Goal: Answer question/provide support: Share knowledge or assist other users

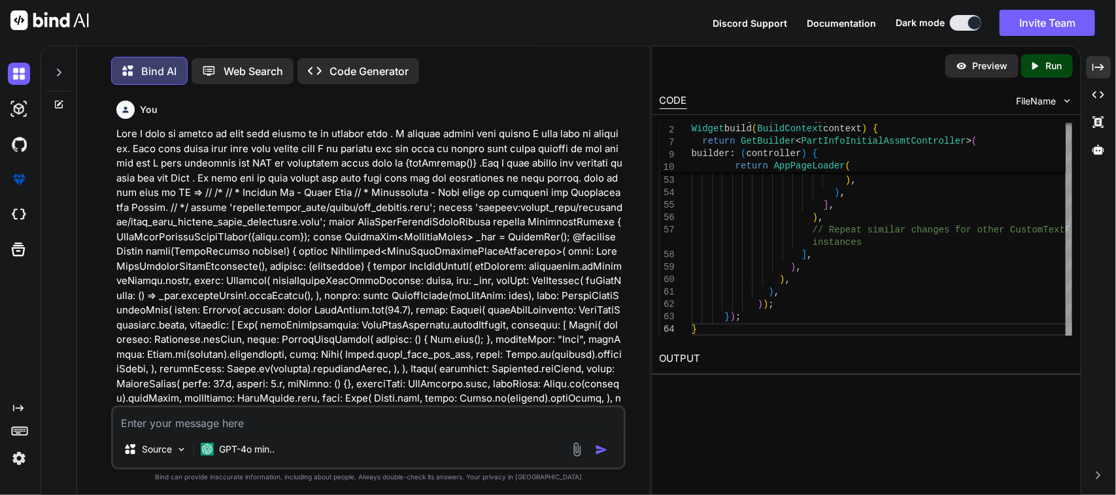
scroll to position [38525, 0]
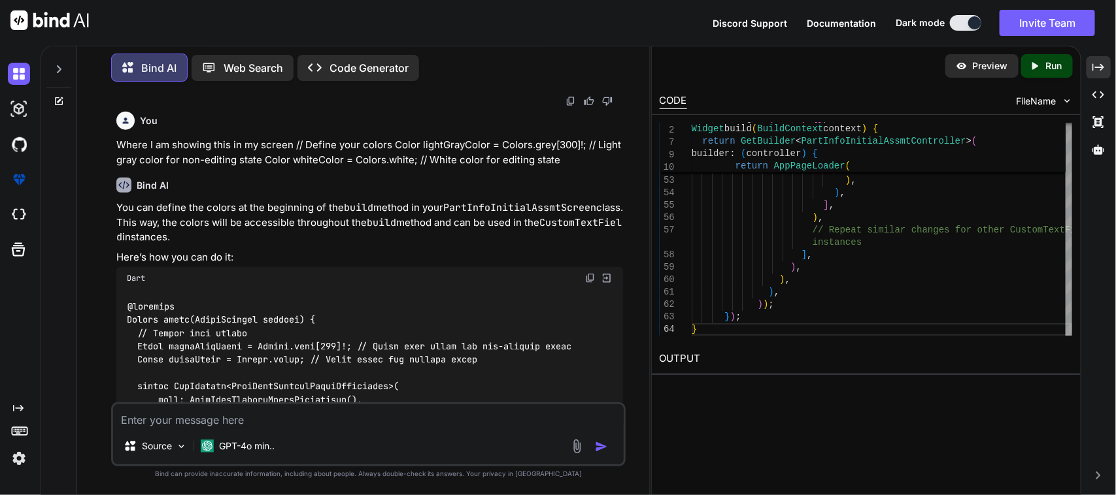
click at [207, 423] on textarea at bounding box center [368, 417] width 511 height 24
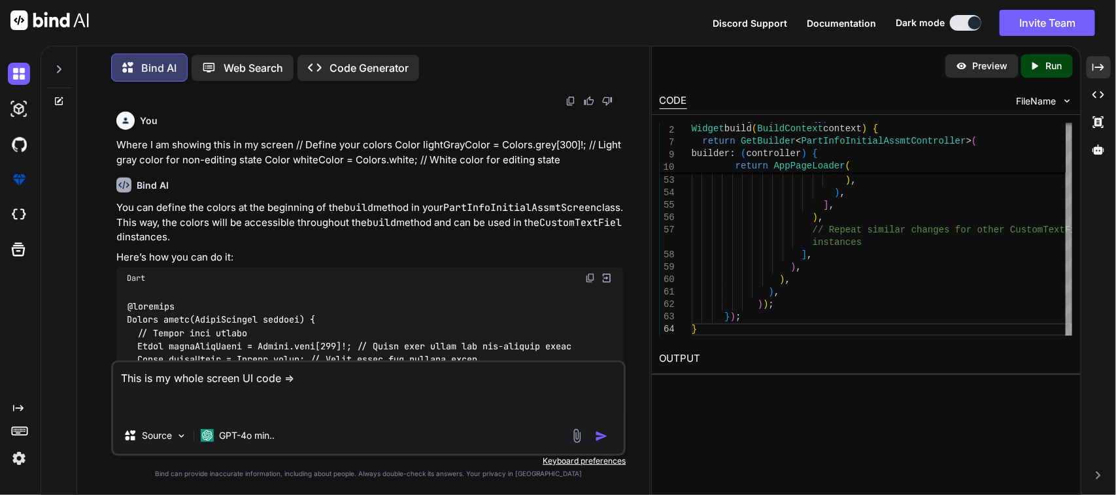
paste textarea "import 'package:sciton_scms/const/app_imports.dart'; import 'package:sciton_scm…"
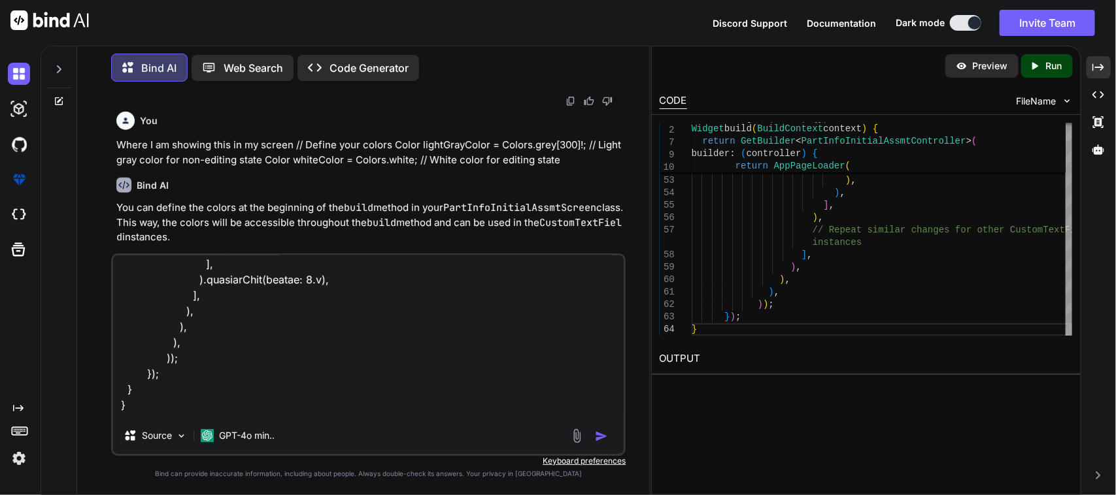
scroll to position [14141, 0]
drag, startPoint x: 233, startPoint y: 410, endPoint x: 428, endPoint y: 392, distance: 195.6
click at [537, 382] on textarea at bounding box center [368, 337] width 511 height 162
click at [252, 415] on textarea at bounding box center [368, 337] width 511 height 162
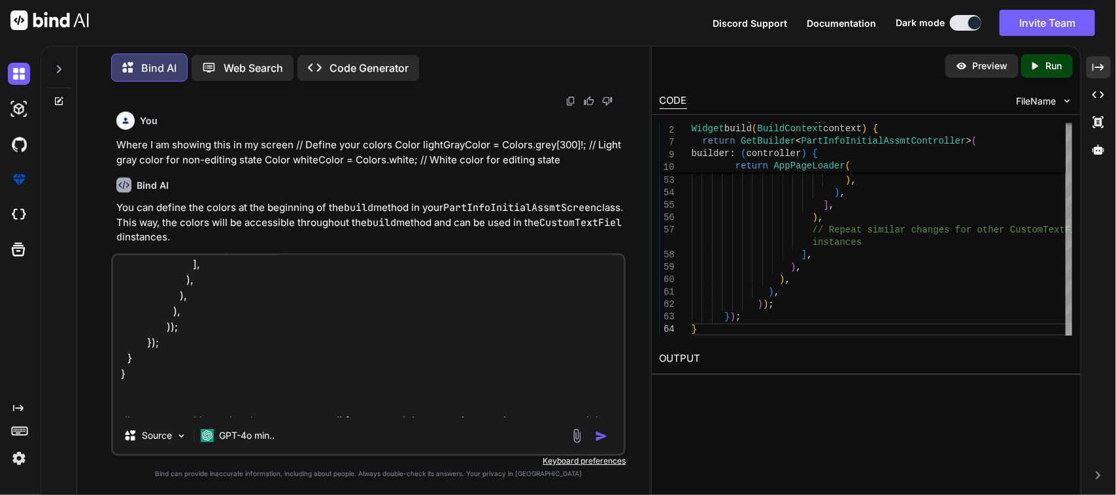
scroll to position [14156, 0]
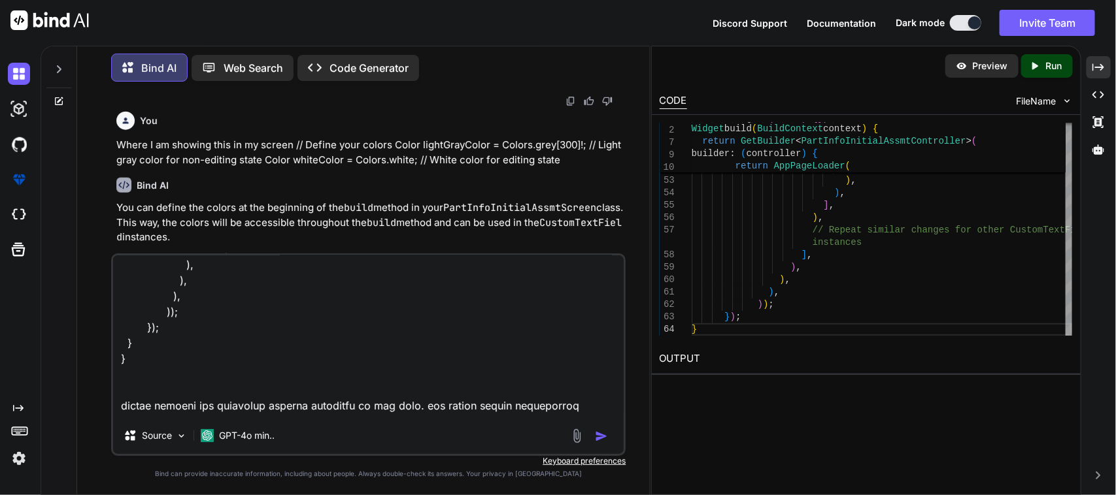
type textarea "This is my whole screen UI code => import 'package:sciton_scms/const/app_import…"
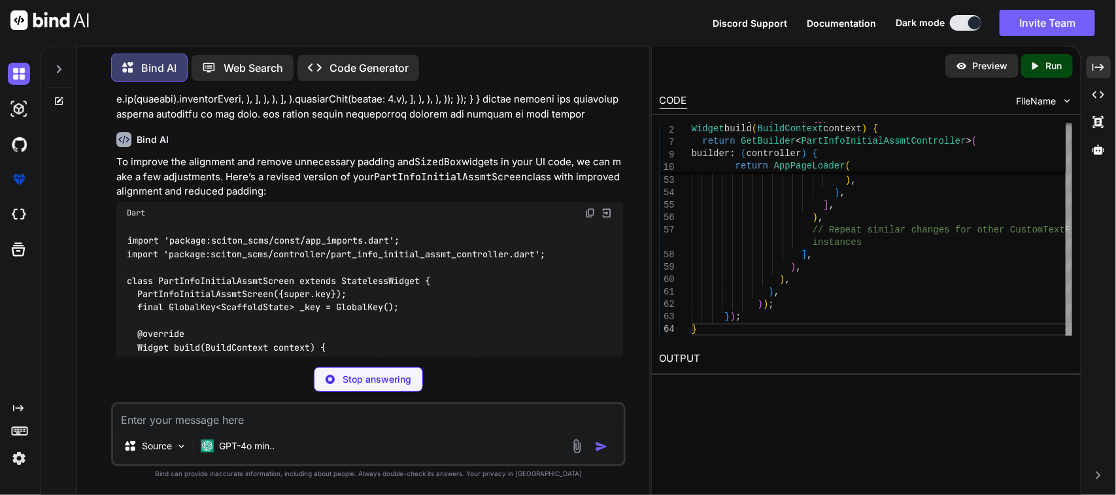
scroll to position [42030, 0]
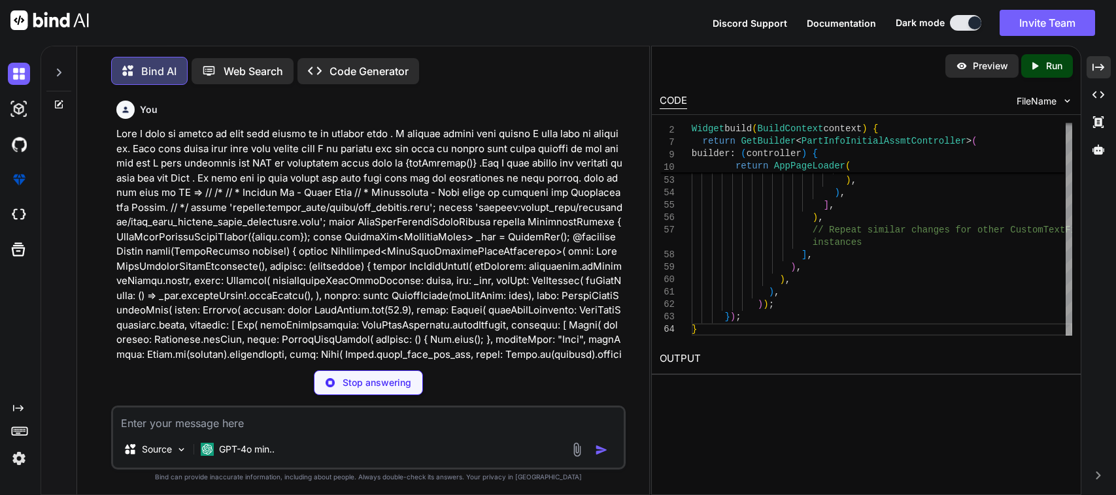
type textarea "x"
type textarea "}, ); } }"
type textarea "x"
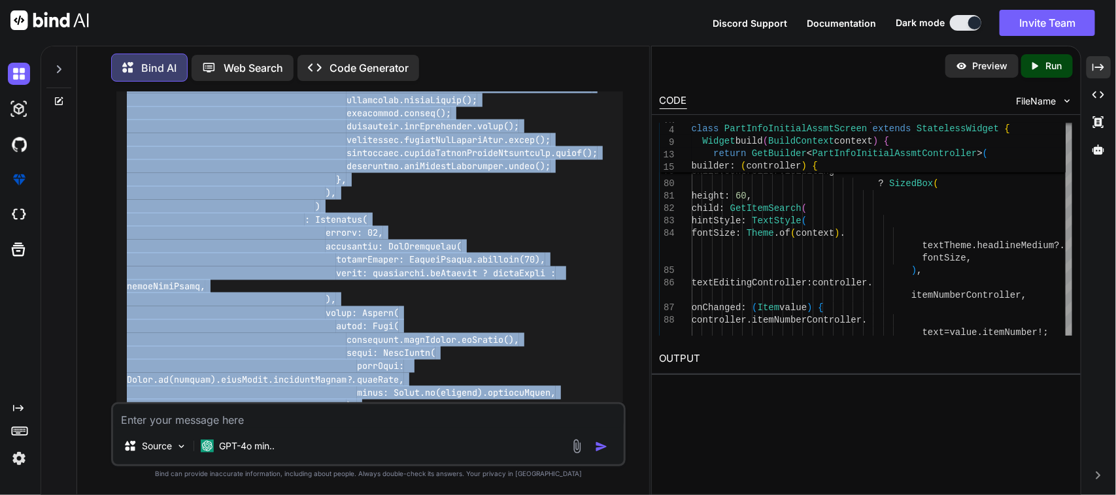
scroll to position [43440, 0]
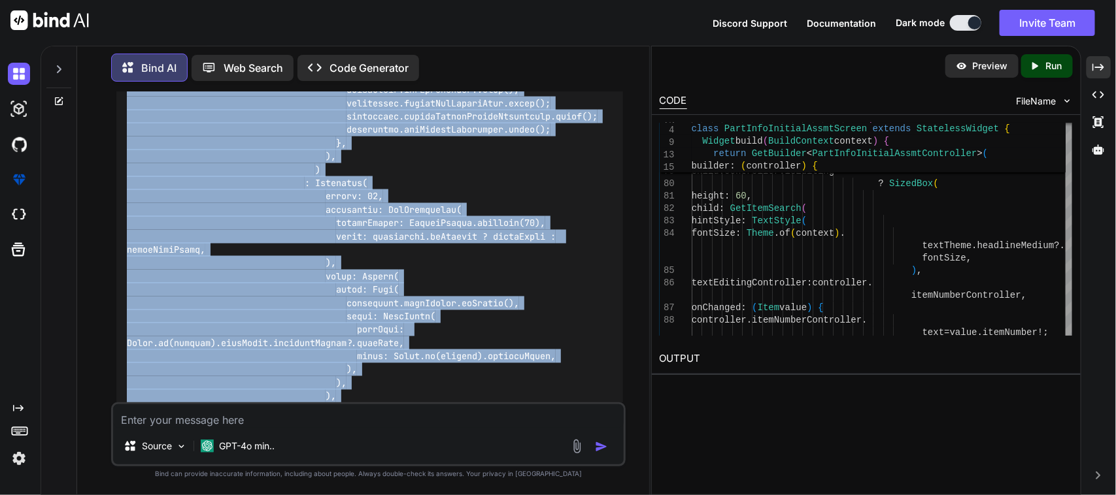
drag, startPoint x: 122, startPoint y: 175, endPoint x: 386, endPoint y: 279, distance: 284.0
copy code "import 'package:sciton_scms/const/app_imports.dart'; import 'package:sciton_scm…"
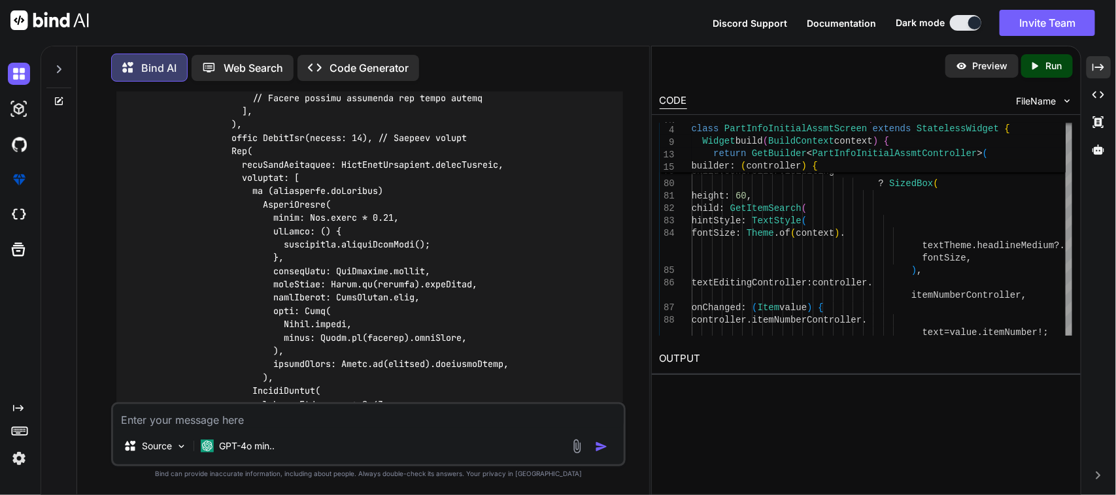
scroll to position [43522, 0]
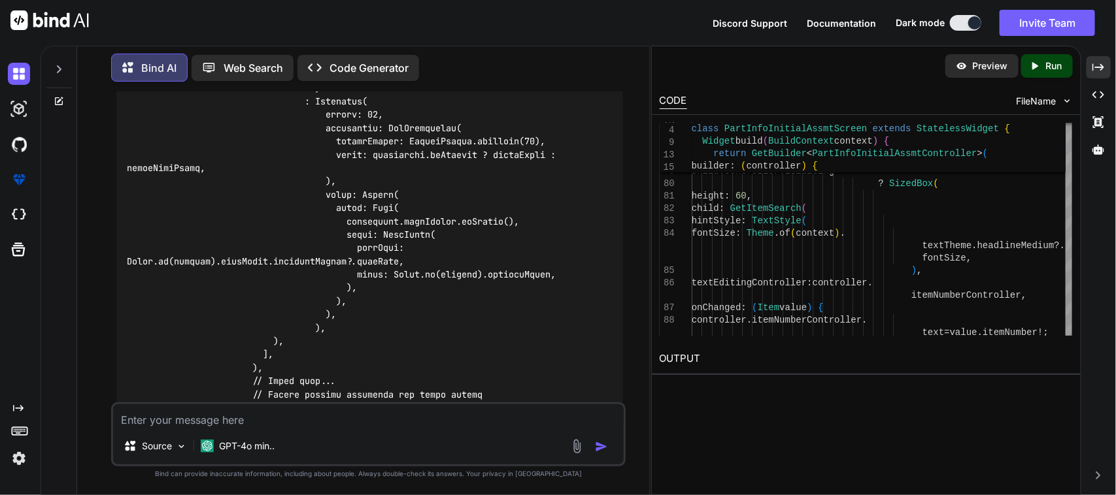
drag, startPoint x: 216, startPoint y: 263, endPoint x: 312, endPoint y: 301, distance: 103.5
drag, startPoint x: 510, startPoint y: 220, endPoint x: 306, endPoint y: 223, distance: 204.0
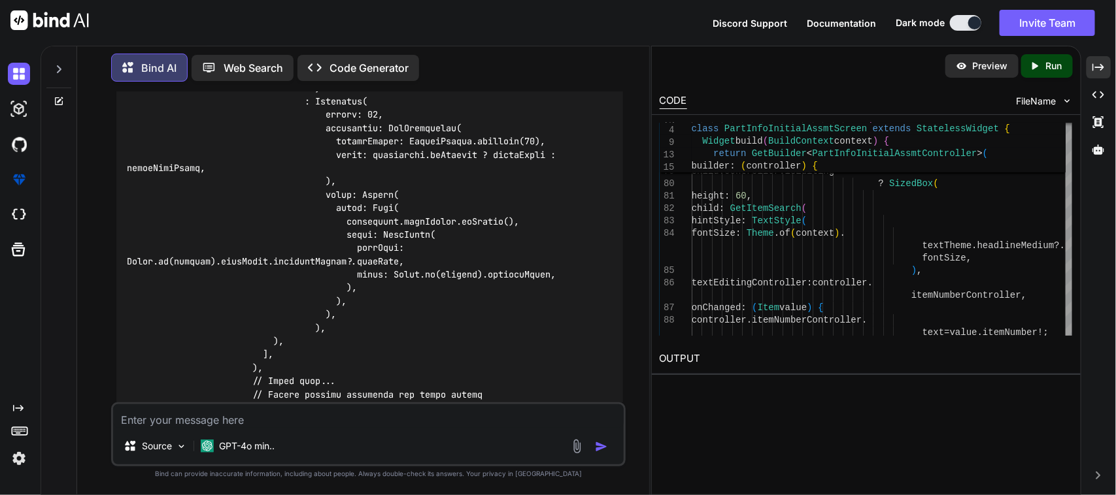
click at [306, 409] on textarea at bounding box center [368, 417] width 511 height 24
type textarea "p"
type textarea "x"
type textarea "pl"
type textarea "x"
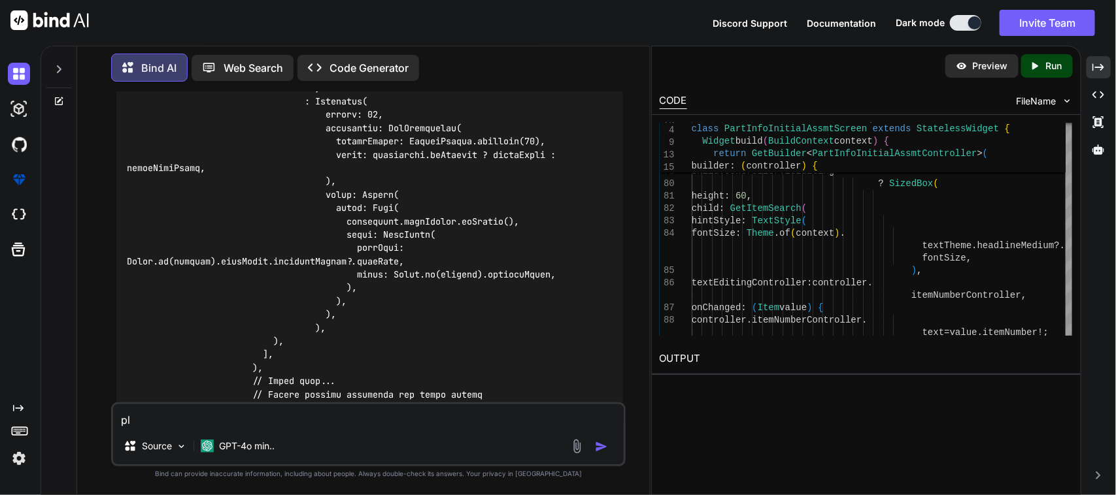
type textarea "ple"
type textarea "x"
type textarea "plea"
type textarea "x"
type textarea "pleas"
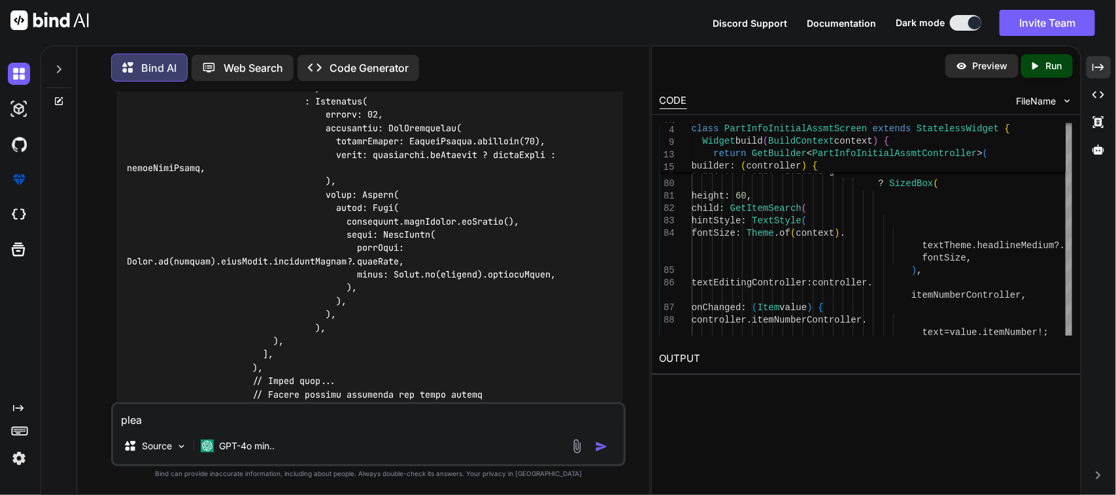
type textarea "x"
type textarea "please"
type textarea "x"
type textarea "please"
type textarea "x"
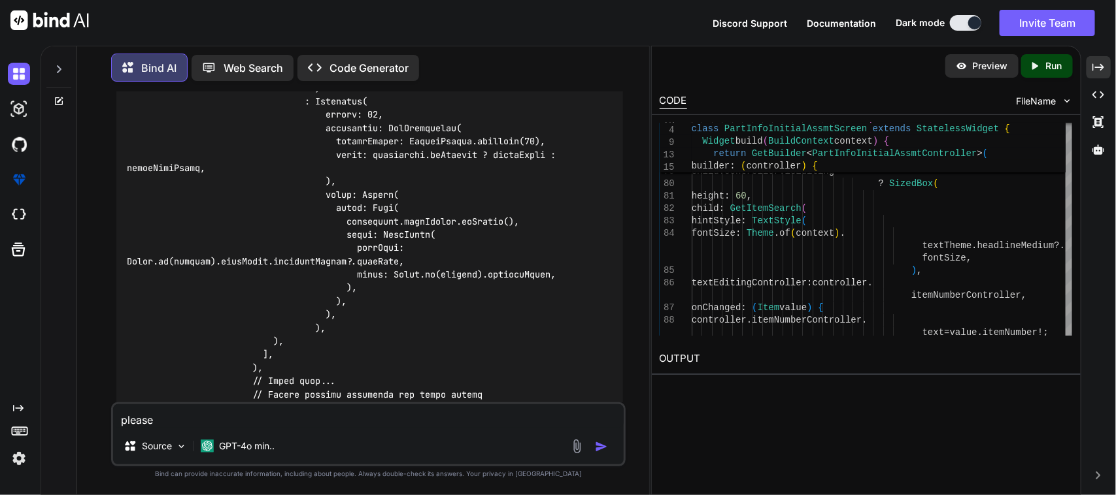
type textarea "please w"
type textarea "x"
type textarea "please wr"
type textarea "x"
type textarea "please wri"
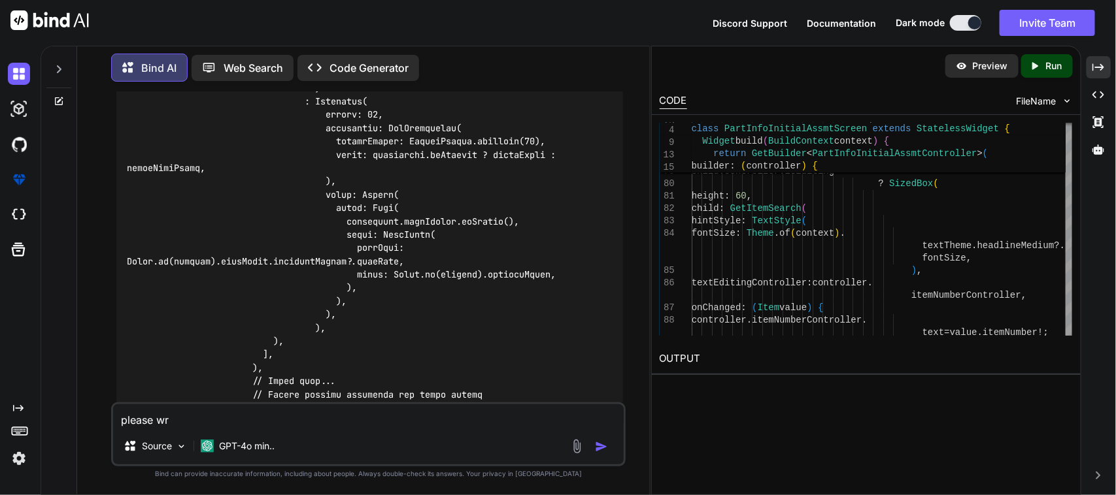
type textarea "x"
type textarea "please writ"
type textarea "x"
type textarea "please write"
type textarea "x"
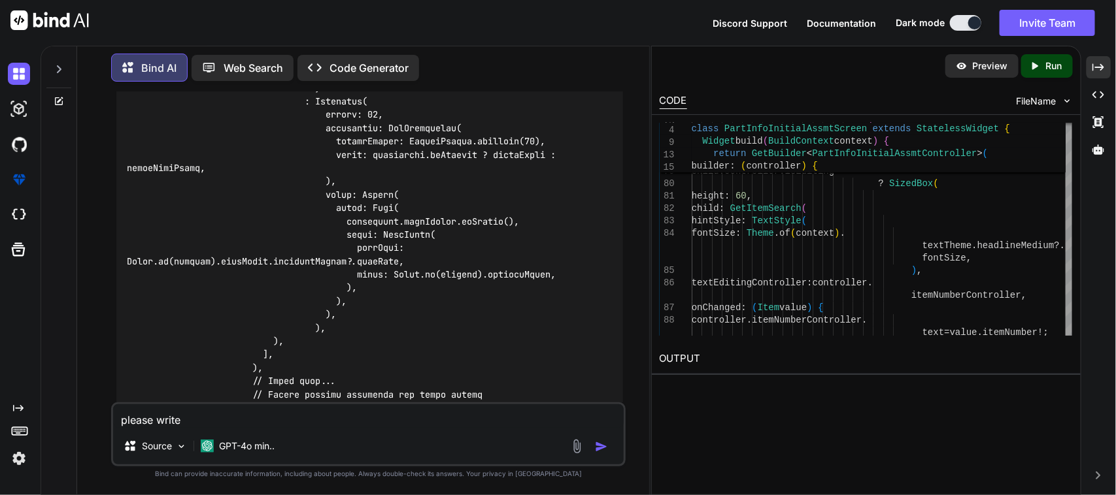
type textarea "please write"
type textarea "x"
type textarea "please write"
type textarea "x"
type textarea "please writ"
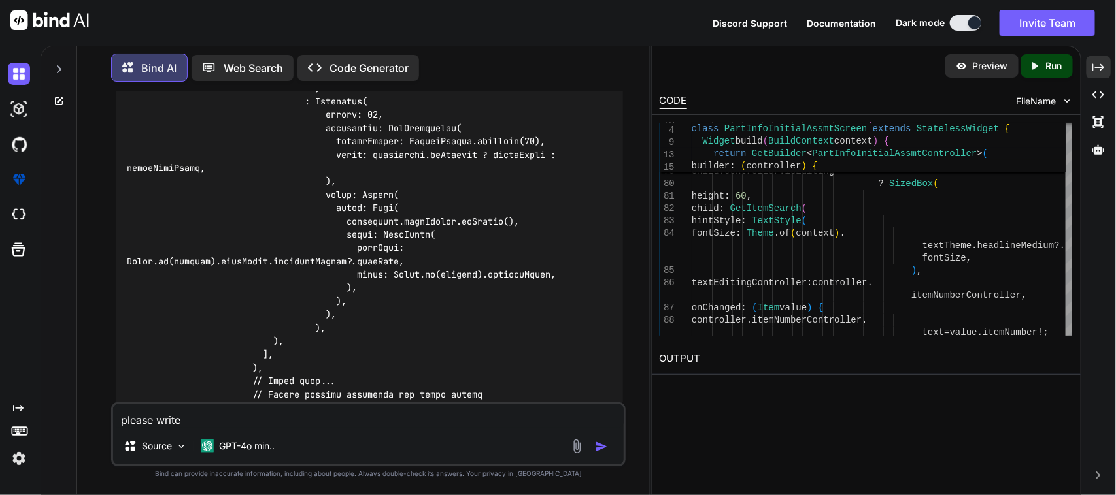
type textarea "x"
type textarea "please wri"
type textarea "x"
type textarea "please wr"
type textarea "x"
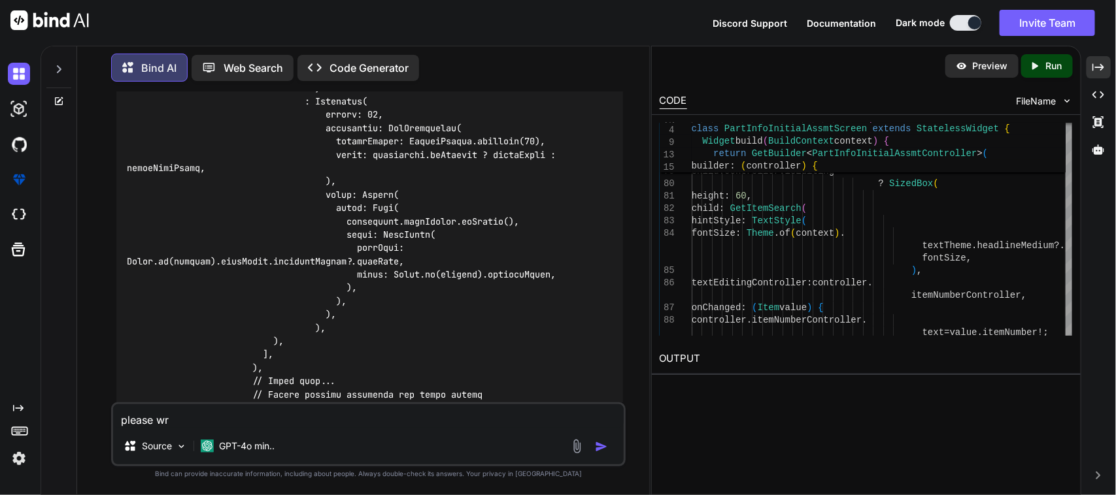
type textarea "please w"
type textarea "x"
type textarea "please"
type textarea "x"
type textarea "please c"
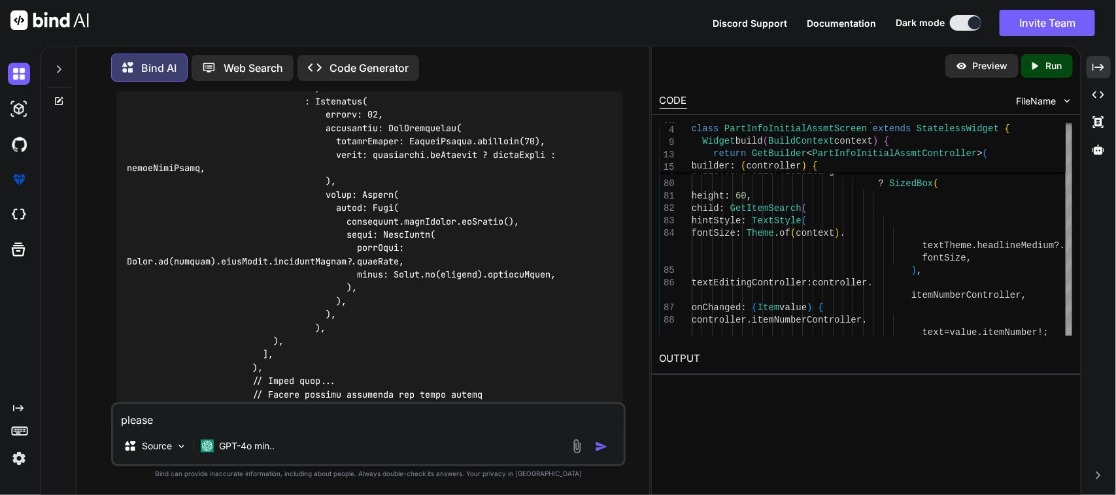
type textarea "x"
type textarea "please co"
type textarea "x"
type textarea "please con"
type textarea "x"
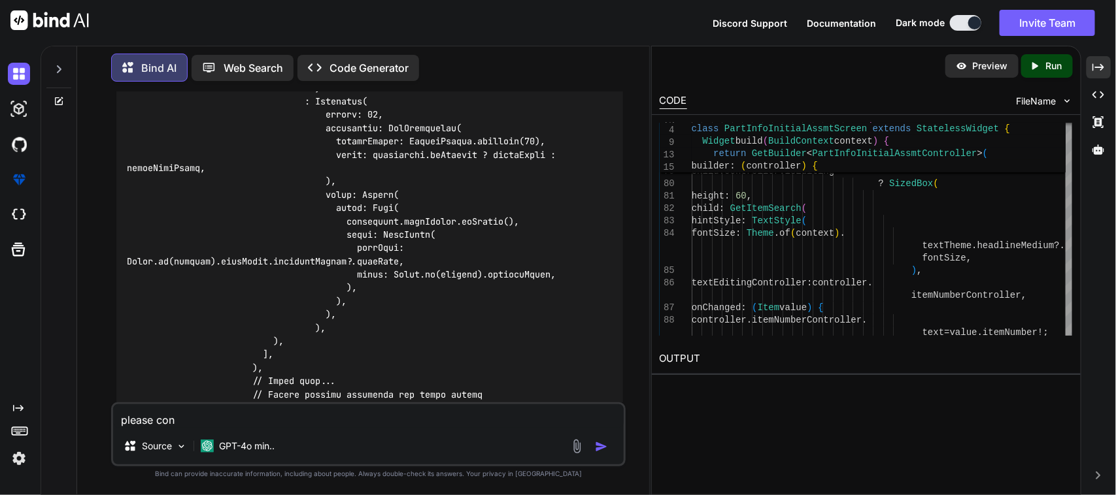
type textarea "please cont"
type textarea "x"
type textarea "please conti"
type textarea "x"
type textarea "please contin"
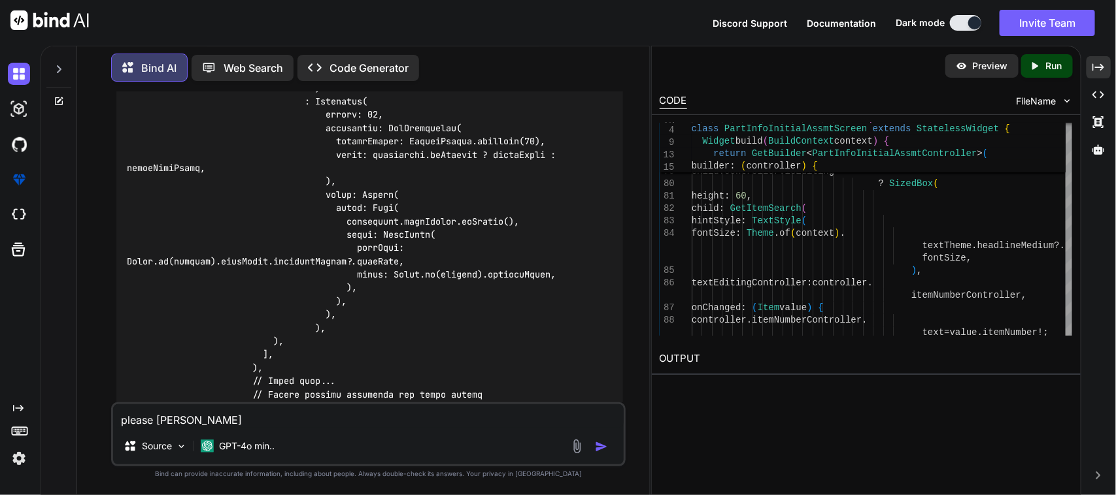
type textarea "x"
type textarea "please continu"
type textarea "x"
type textarea "please continue"
type textarea "x"
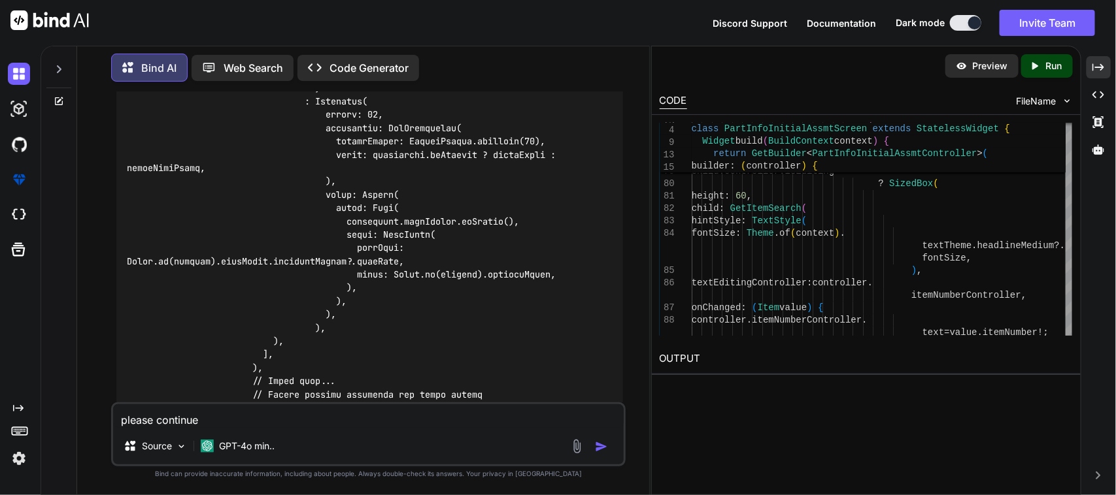
type textarea "please continue"
type textarea "x"
type textarea "please continue t"
type textarea "x"
type textarea "please continue th"
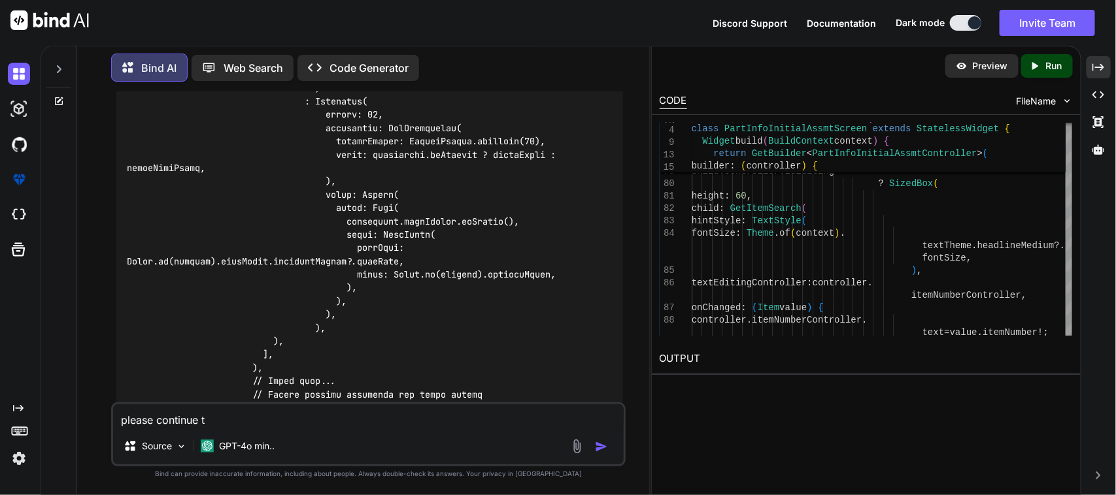
type textarea "x"
type textarea "please continue the"
type textarea "x"
type textarea "please continue the"
type textarea "x"
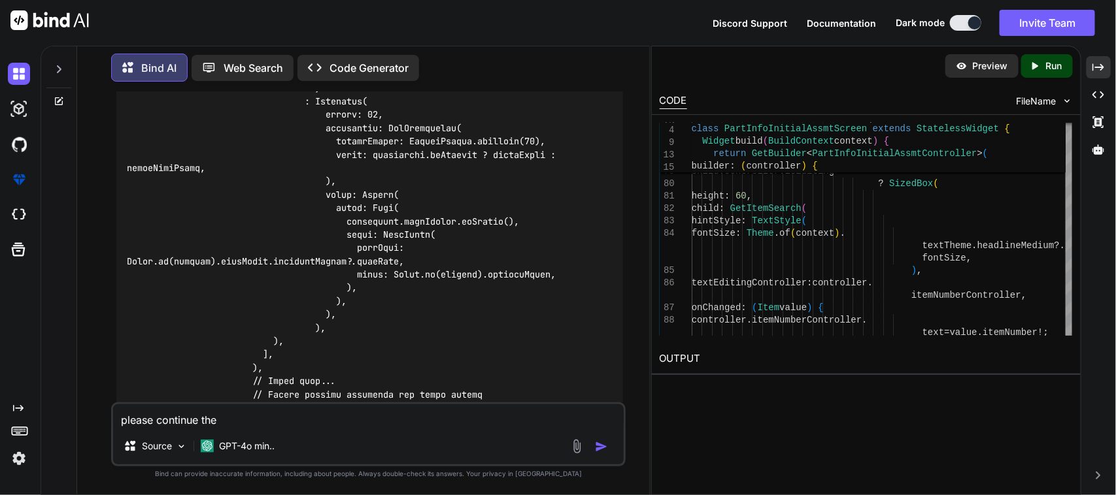
type textarea "please continue the c"
type textarea "x"
type textarea "please continue the co"
type textarea "x"
type textarea "please continue the cod"
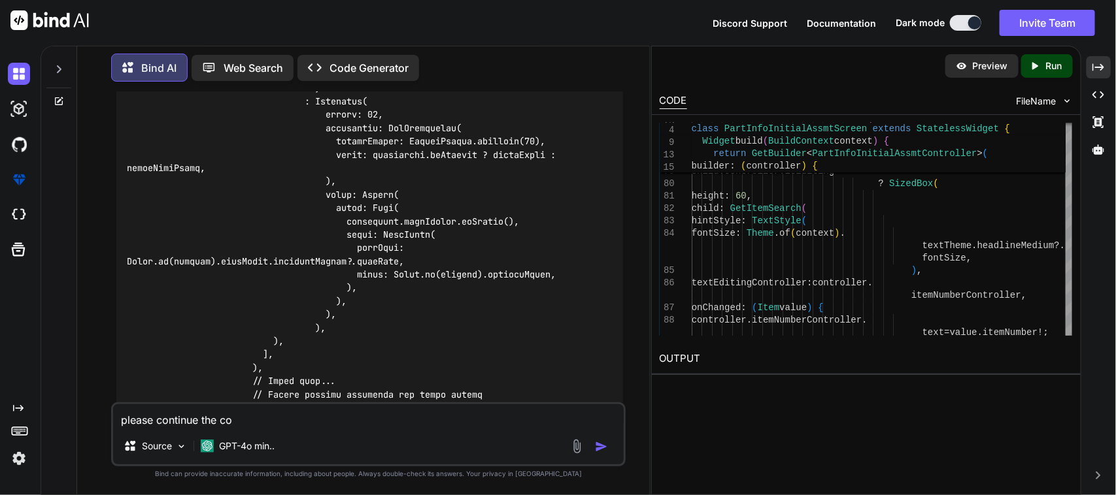
type textarea "x"
type textarea "please continue the code"
type textarea "x"
type textarea "please continue the code"
type textarea "x"
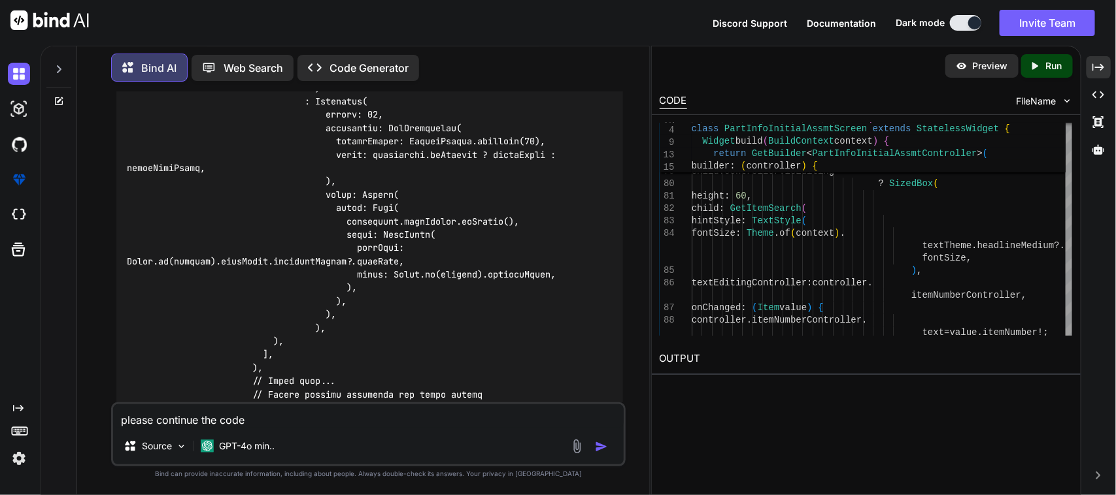
type textarea "please continue the code b"
type textarea "x"
type textarea "please continue the code be"
type textarea "x"
type textarea "please continue the code bef"
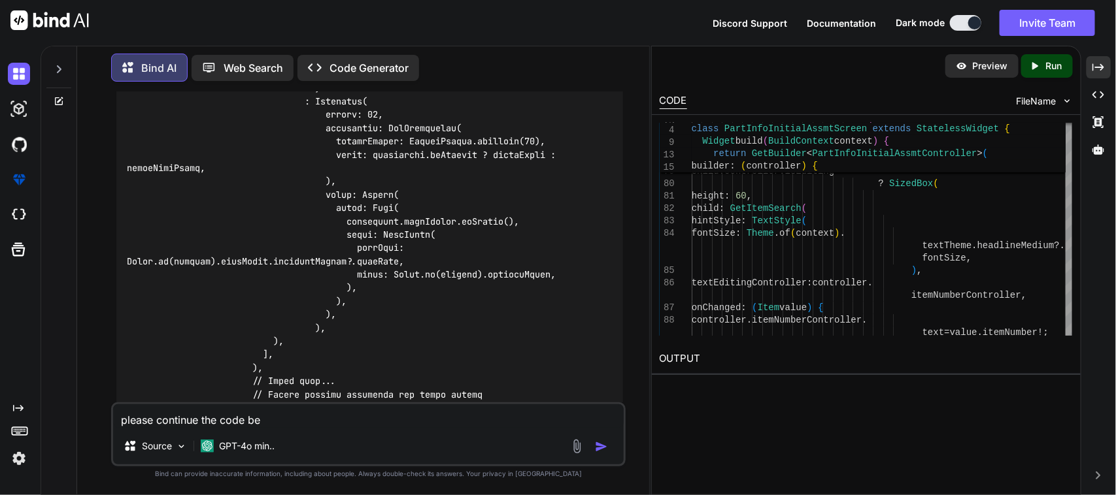
type textarea "x"
type textarea "please continue the code befo"
type textarea "x"
type textarea "please continue the code befor"
type textarea "x"
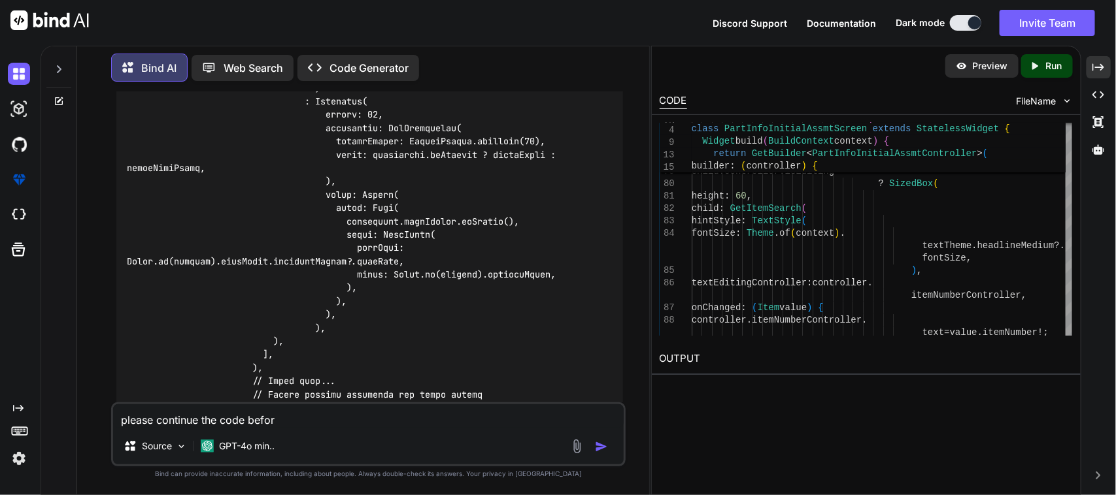
type textarea "please continue the code before"
type textarea "x"
type textarea "please continue the code before"
type textarea "x"
type textarea "please continue the code before t"
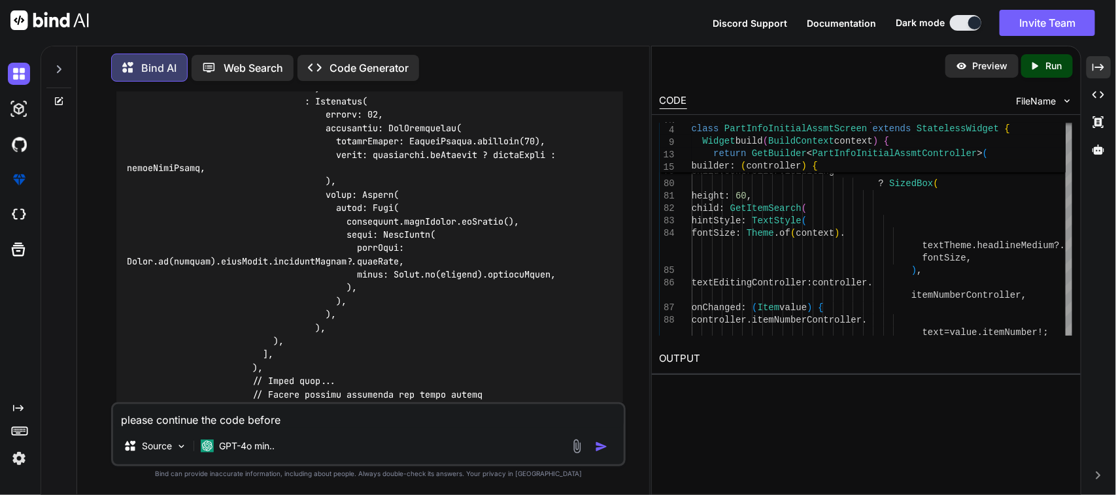
type textarea "x"
type textarea "please continue the code before th"
type textarea "x"
type textarea "please continue the code before the"
type textarea "x"
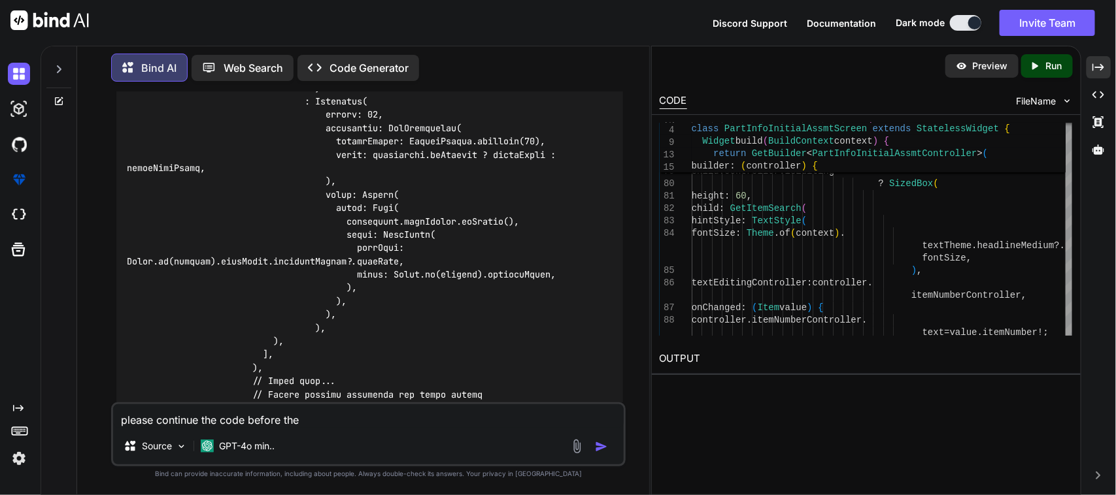
type textarea "please continue the code before the"
type textarea "x"
type textarea "please continue the code before the i"
type textarea "x"
type textarea "please continue the code before the it"
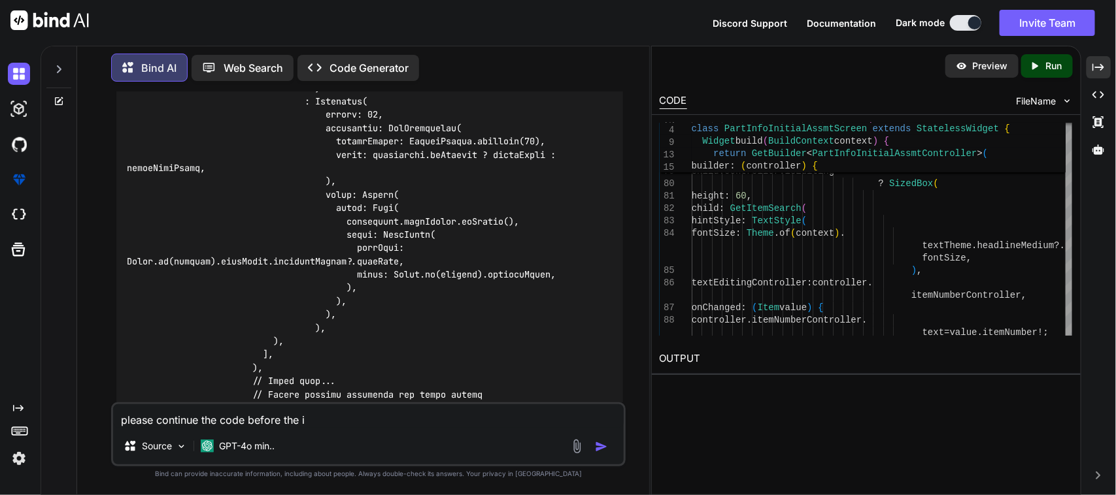
type textarea "x"
type textarea "please continue the code before the ite"
type textarea "x"
type textarea "please continue the code before the item"
type textarea "x"
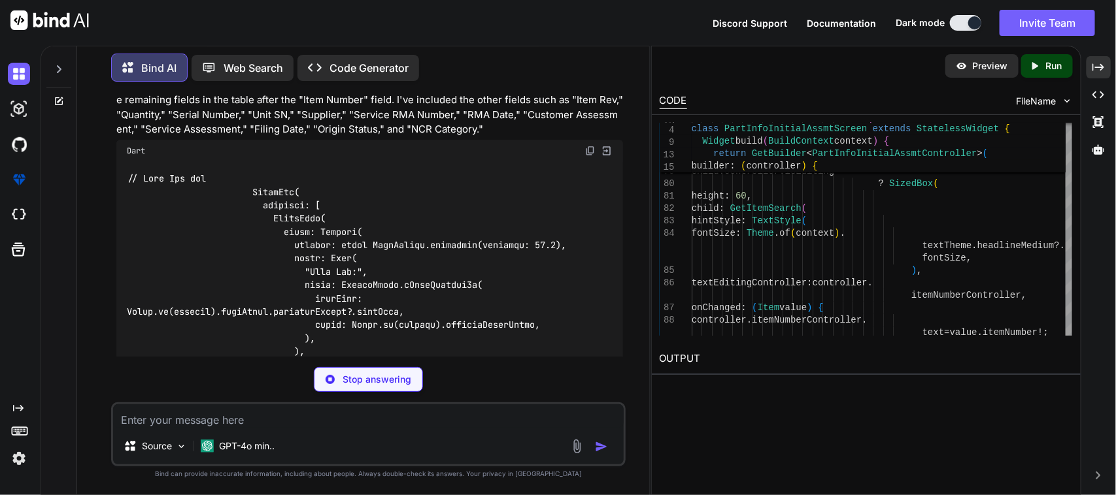
scroll to position [44764, 0]
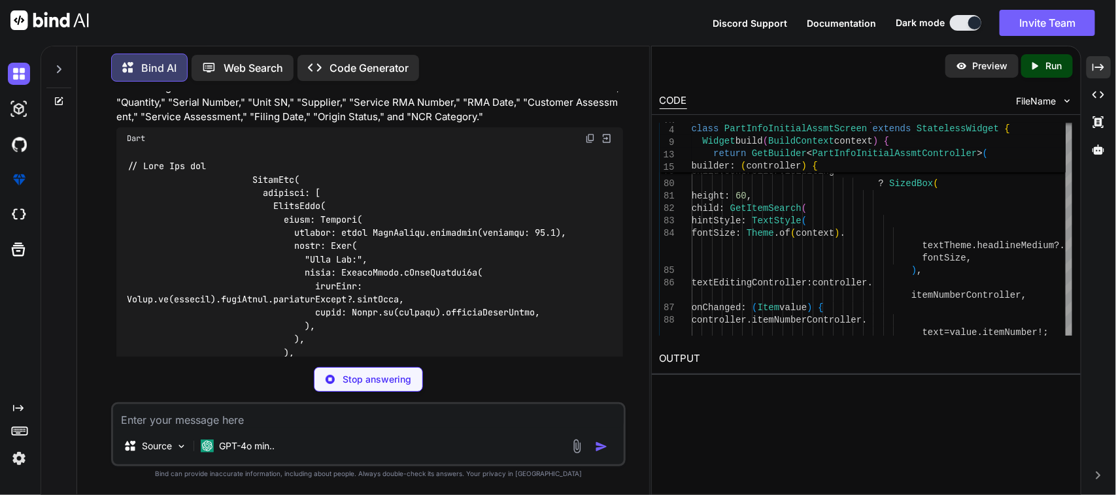
click at [373, 378] on p "Stop answering" at bounding box center [376, 379] width 69 height 13
type textarea "x"
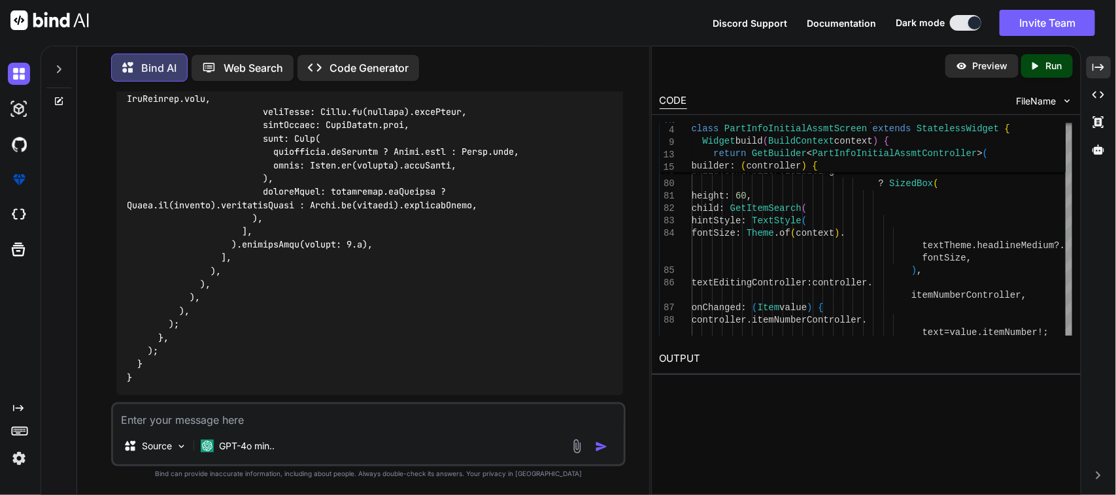
scroll to position [44274, 0]
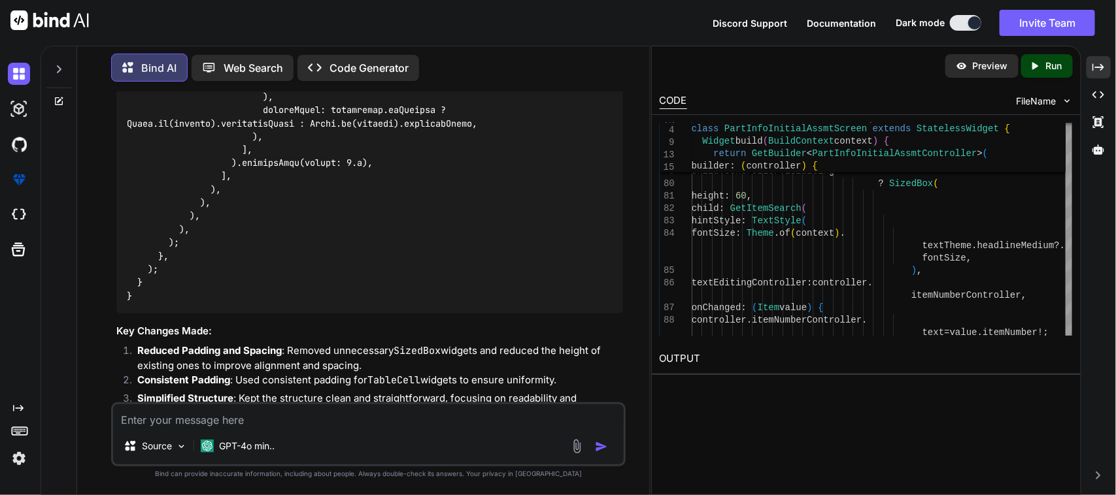
drag, startPoint x: 115, startPoint y: 342, endPoint x: 318, endPoint y: 347, distance: 202.7
click at [318, 347] on div "You Bind AI To modify your PartInfoInitialAssmtScreen so that it allows users t…" at bounding box center [370, 247] width 512 height 310
copy p "please continue the code before the item"
click at [197, 420] on textarea at bounding box center [368, 417] width 511 height 24
paste textarea "please continue the code before the item"
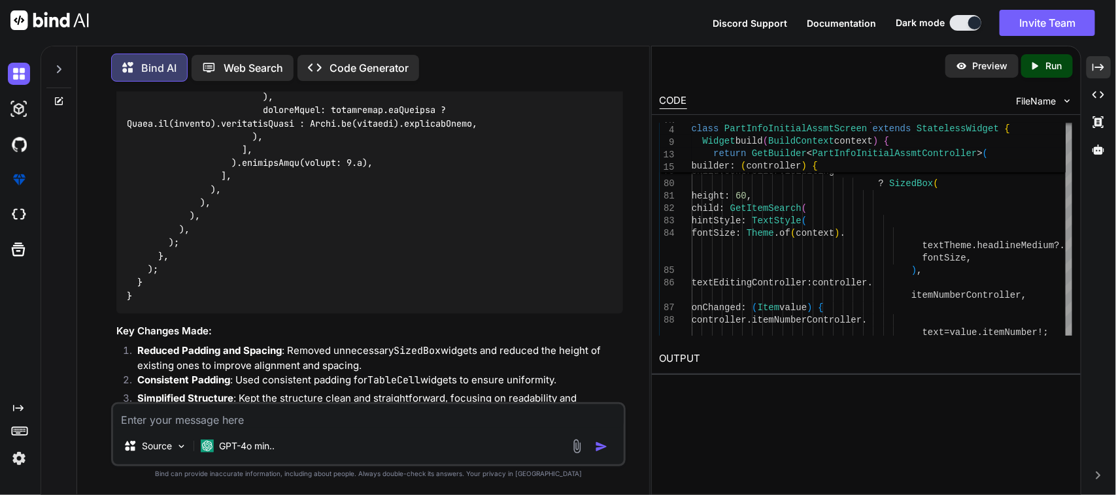
type textarea "please continue the code before the item"
type textarea "x"
type textarea "please continue the code before the item"
type textarea "x"
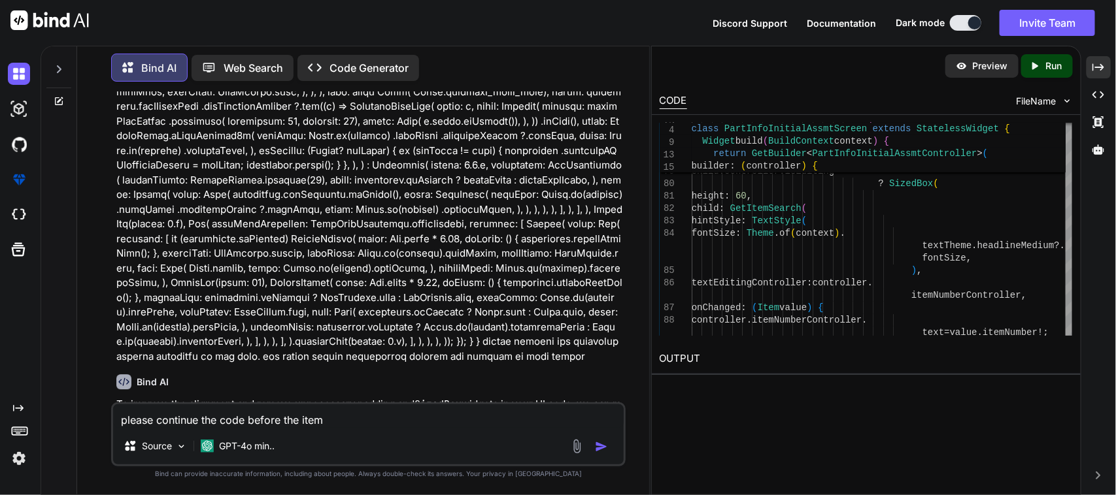
scroll to position [41741, 0]
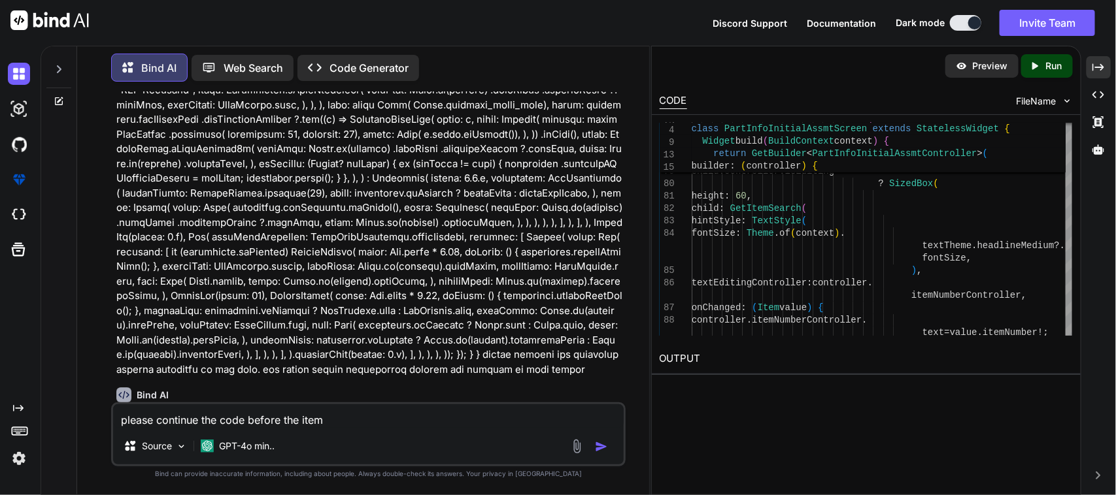
drag, startPoint x: 133, startPoint y: 243, endPoint x: 586, endPoint y: 276, distance: 454.8
click at [586, 410] on p "To improve the alignment and remove unnecessary padding and SizedBox widgets in…" at bounding box center [369, 432] width 507 height 44
click at [585, 410] on p "To improve the alignment and remove unnecessary padding and SizedBox widgets in…" at bounding box center [369, 432] width 507 height 44
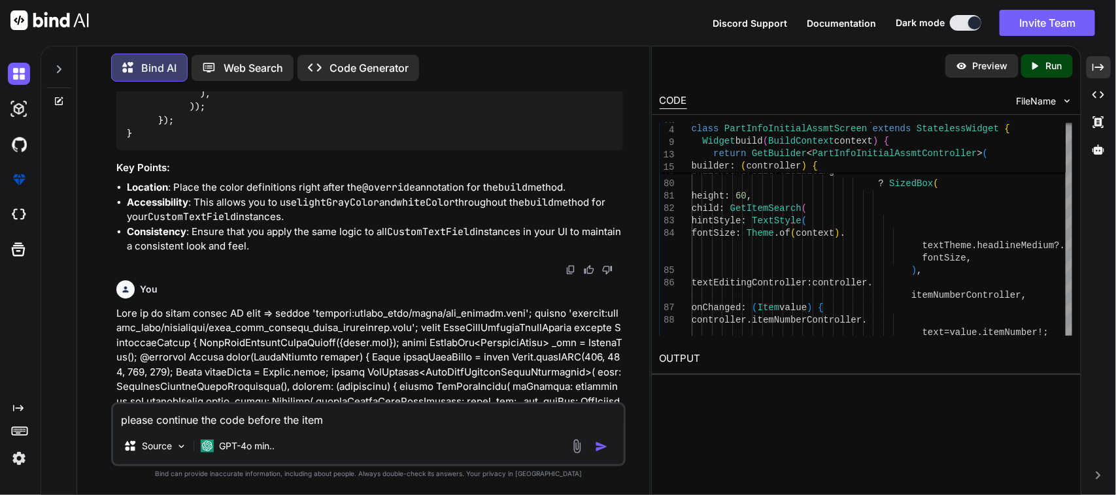
scroll to position [39617, 0]
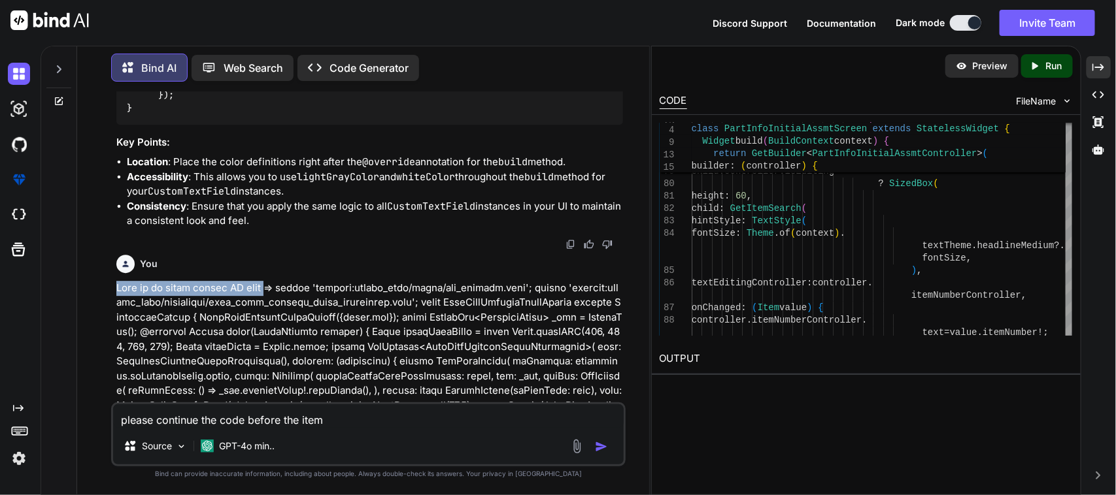
drag, startPoint x: 118, startPoint y: 173, endPoint x: 269, endPoint y: 175, distance: 151.7
click at [269, 175] on div "You Bind AI To modify your PartInfoInitialAssmtScreen so that it allows users t…" at bounding box center [368, 293] width 515 height 403
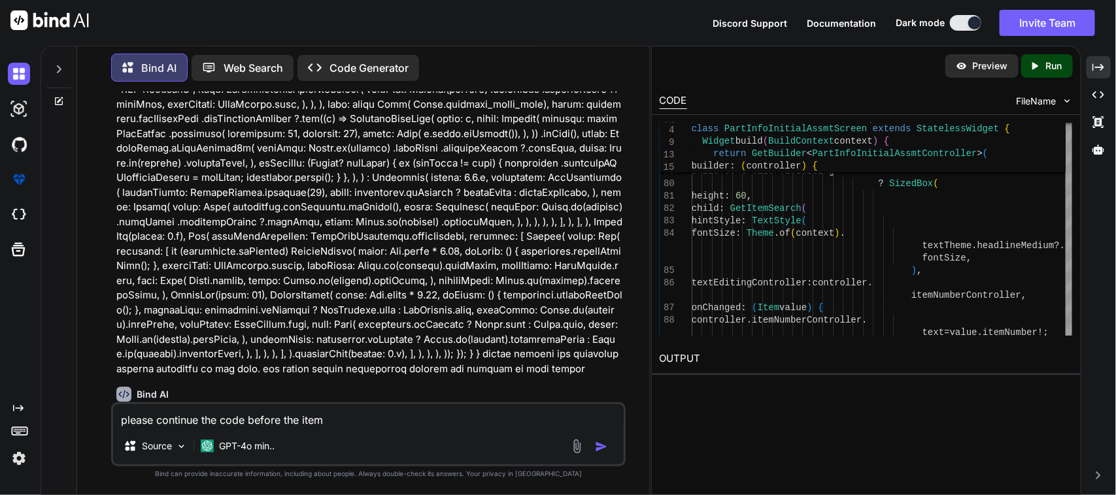
scroll to position [41741, 0]
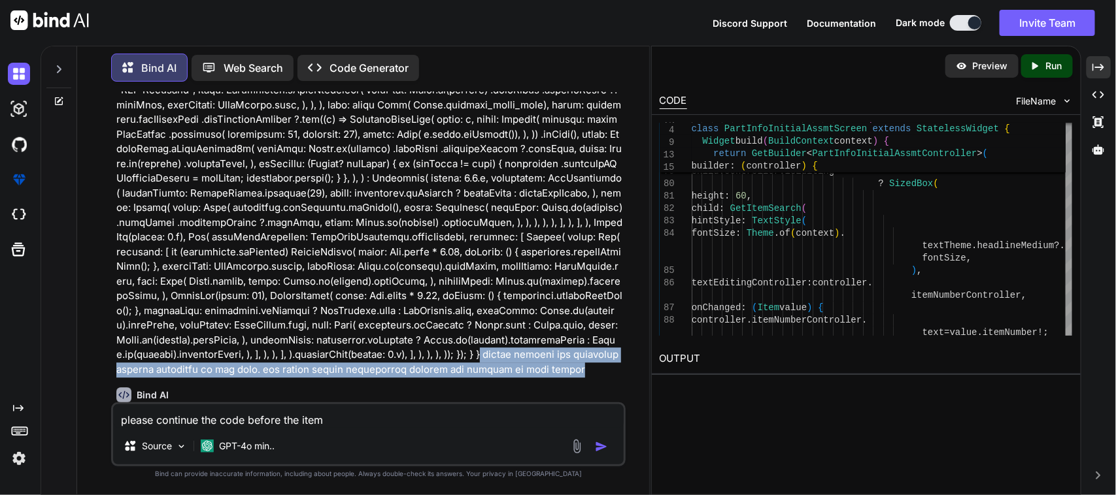
drag, startPoint x: 518, startPoint y: 183, endPoint x: 616, endPoint y: 203, distance: 100.0
copy p "please improve the alignment because alignment is not good. and please remove u…"
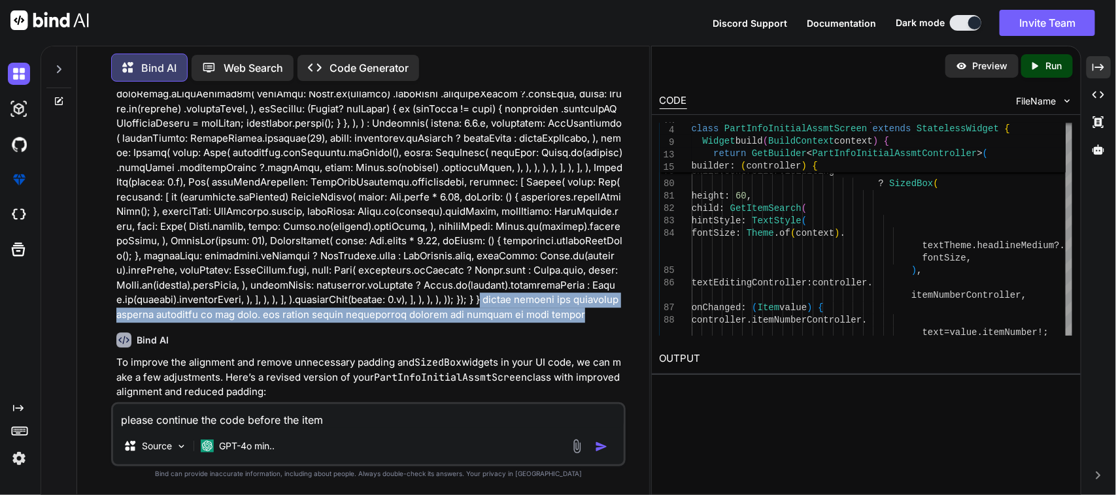
scroll to position [41823, 0]
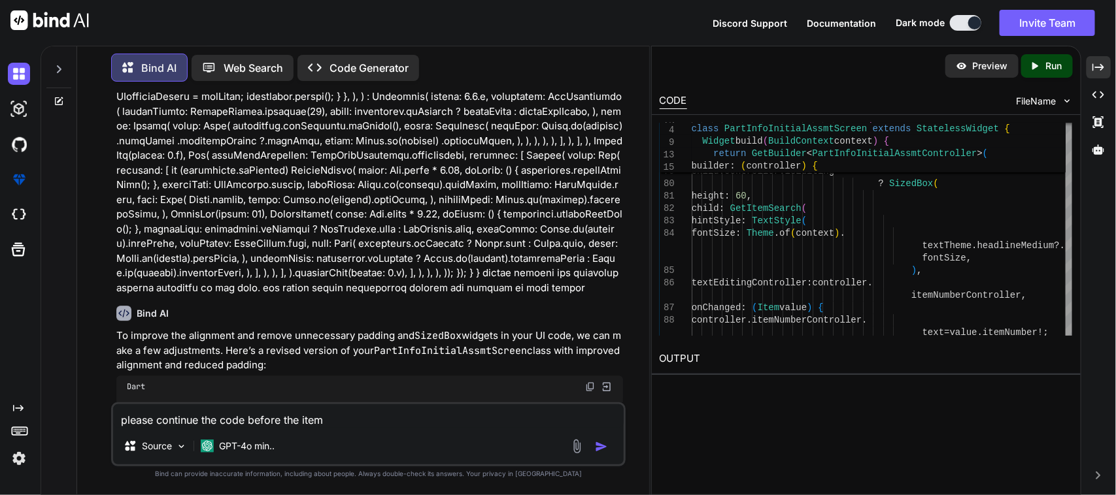
click at [122, 419] on textarea "please continue the code before the item" at bounding box center [368, 417] width 511 height 24
paste textarea "please improve the alignment because alignment is not good. and please remove u…"
type textarea "please improve the alignment because alignment is not good. and please remove u…"
type textarea "x"
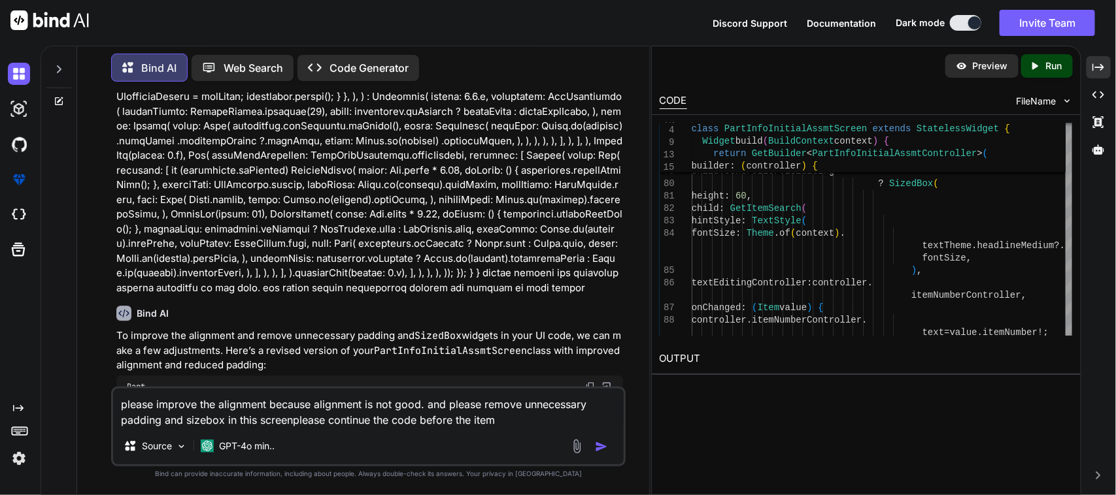
type textarea "please improve the alignment because alignment is not good. and please remove u…"
type textarea "x"
type textarea "please improve the alignment because alignment is not good. and please remove u…"
type textarea "x"
type textarea "please improve the alignment because alignment is not good. and please remove u…"
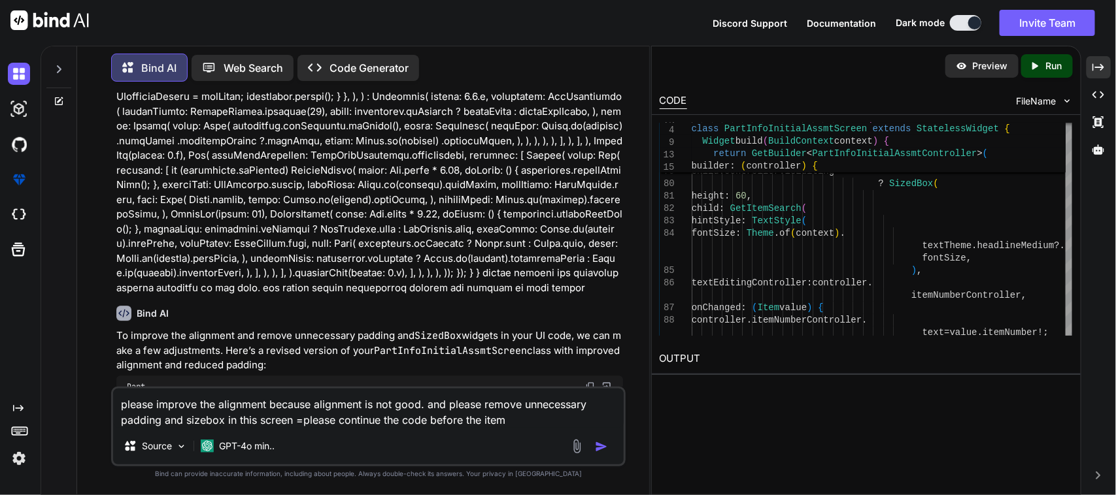
type textarea "x"
type textarea "please improve the alignment because alignment is not good. and please remove u…"
type textarea "x"
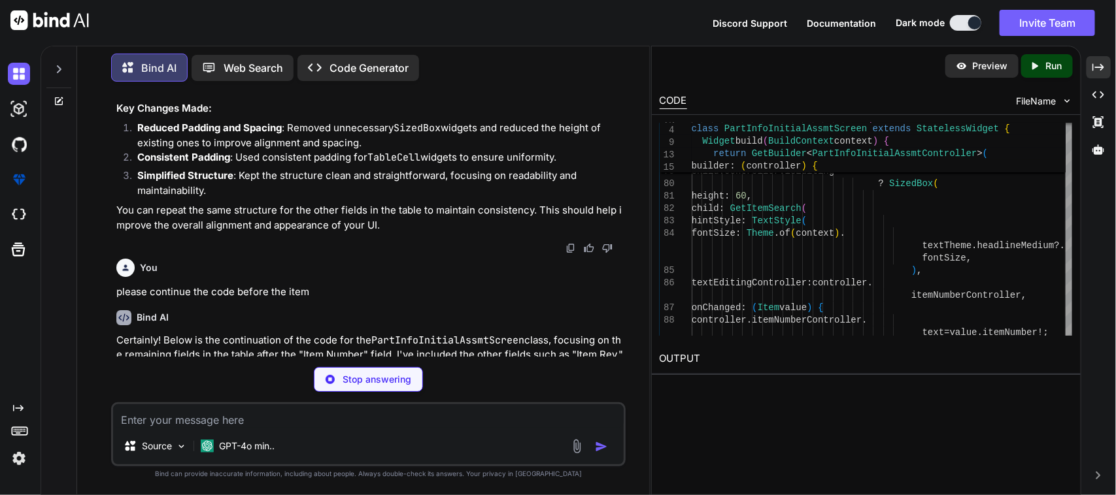
scroll to position [44513, 0]
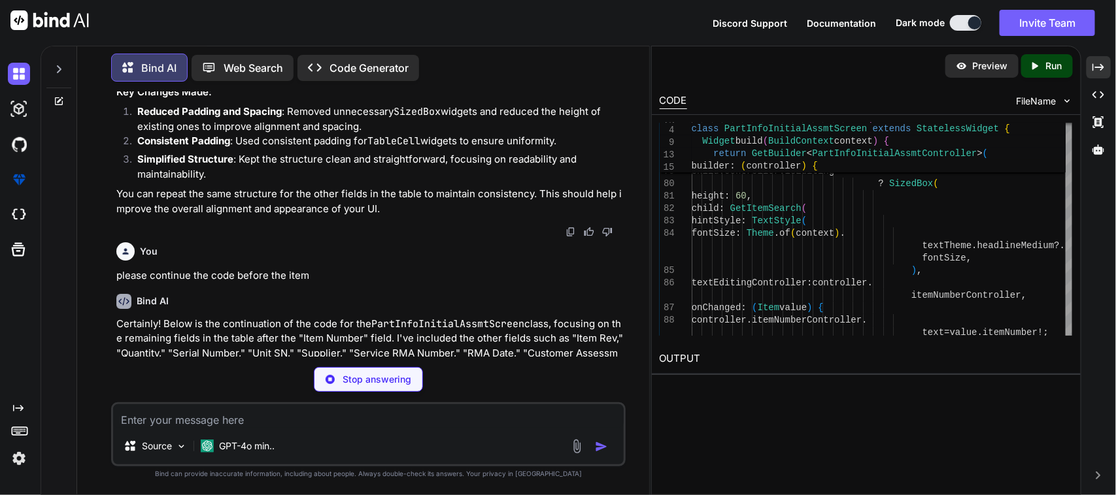
type textarea "x"
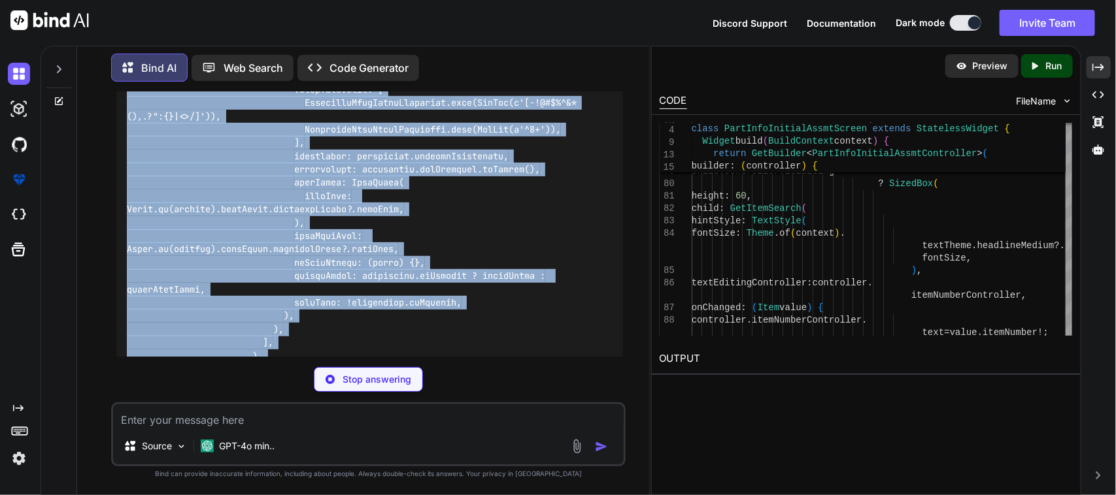
scroll to position [47128, 0]
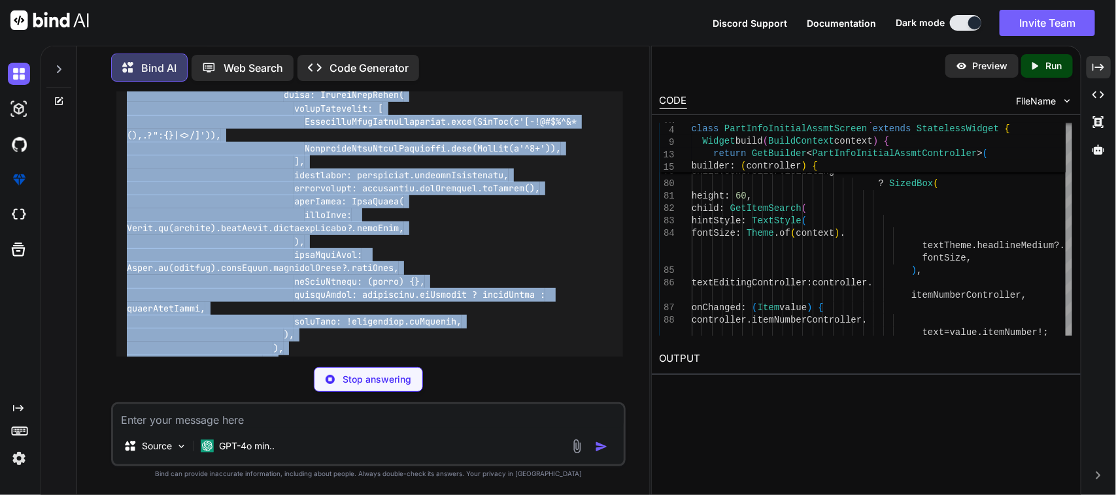
drag, startPoint x: 172, startPoint y: 229, endPoint x: 400, endPoint y: 203, distance: 229.5
copy div "// Item Rev row TableRow( children: [ TableCell( child: Padding( padding: const…"
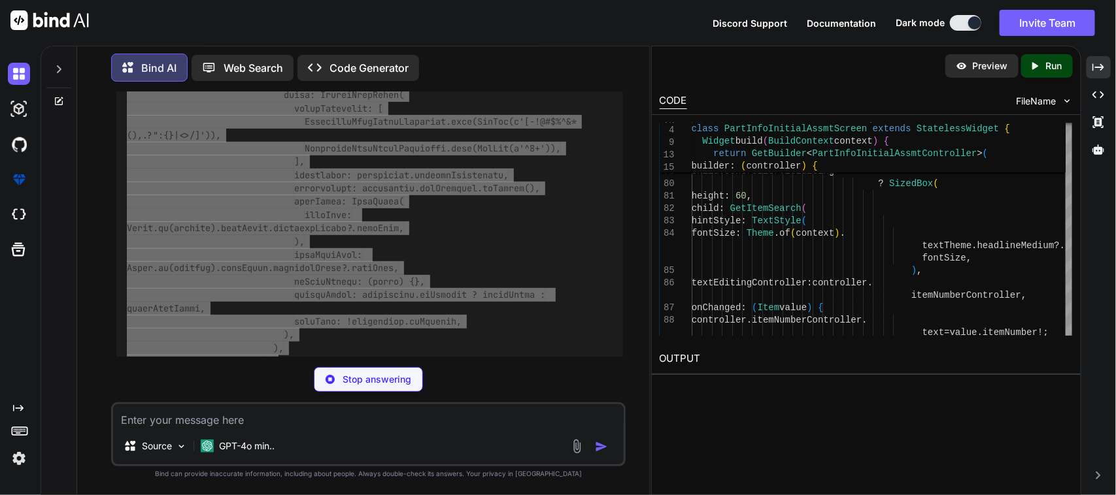
type textarea "x"
type textarea "), ), )); }); } }"
type textarea "x"
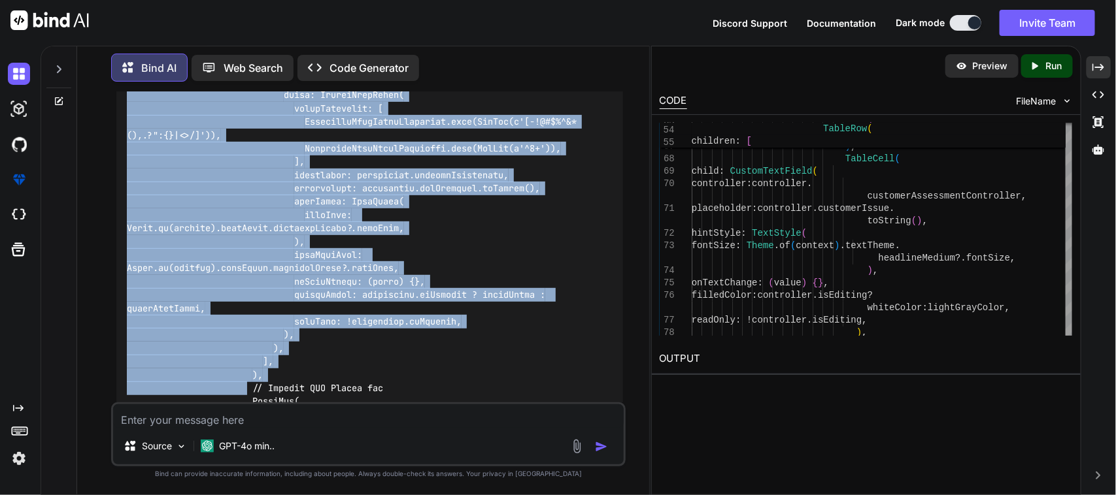
copy div "// Item Rev row TableRow( children: [ TableCell( child: Padding( padding: const…"
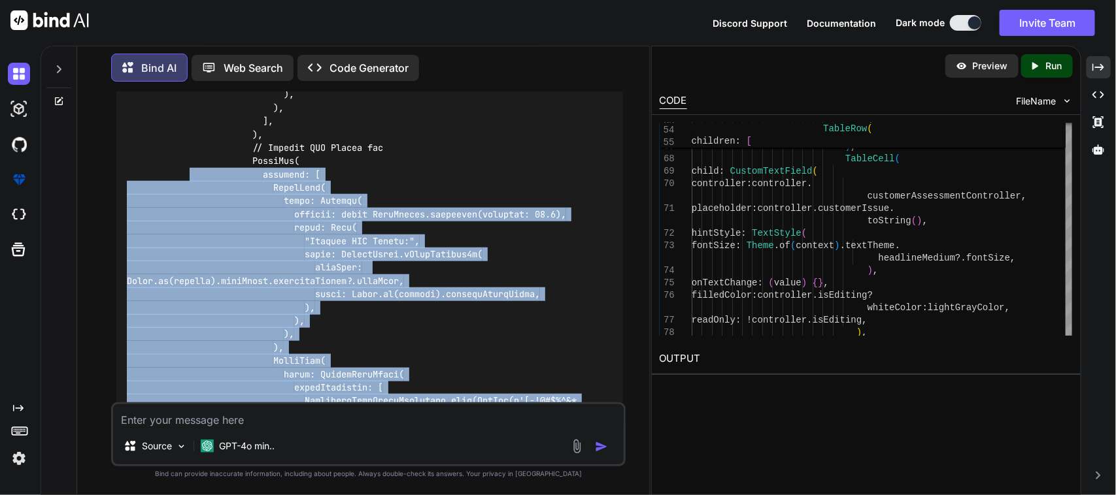
scroll to position [47373, 0]
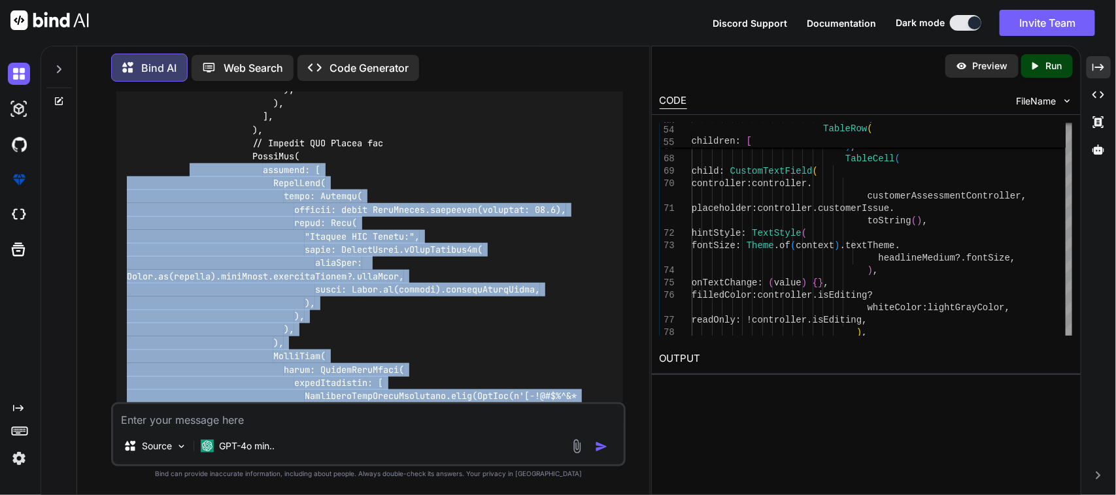
drag, startPoint x: 245, startPoint y: 229, endPoint x: 543, endPoint y: 276, distance: 301.1
copy code "TableRow( children: [ TableCell( child: Padding( padding: const EdgeInsets.symm…"
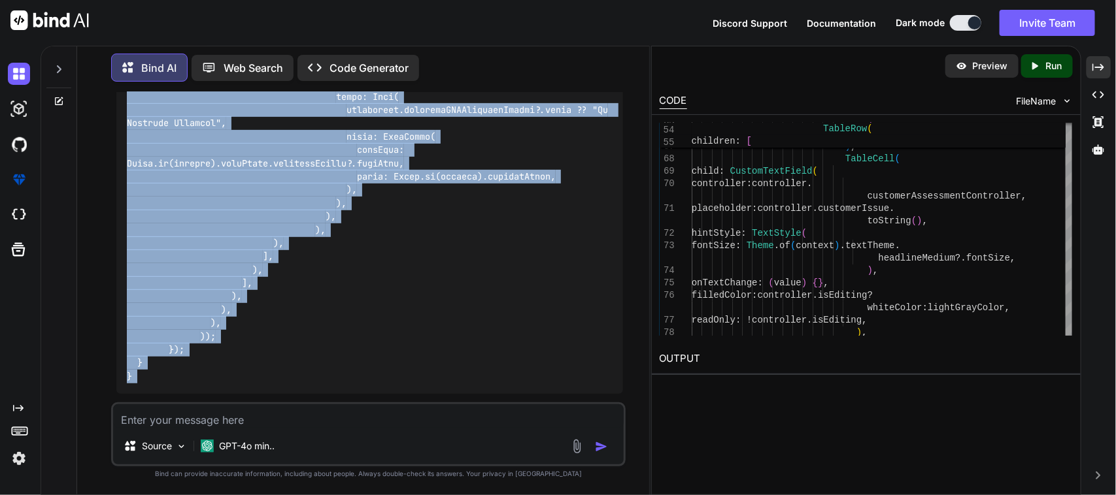
scroll to position [51646, 0]
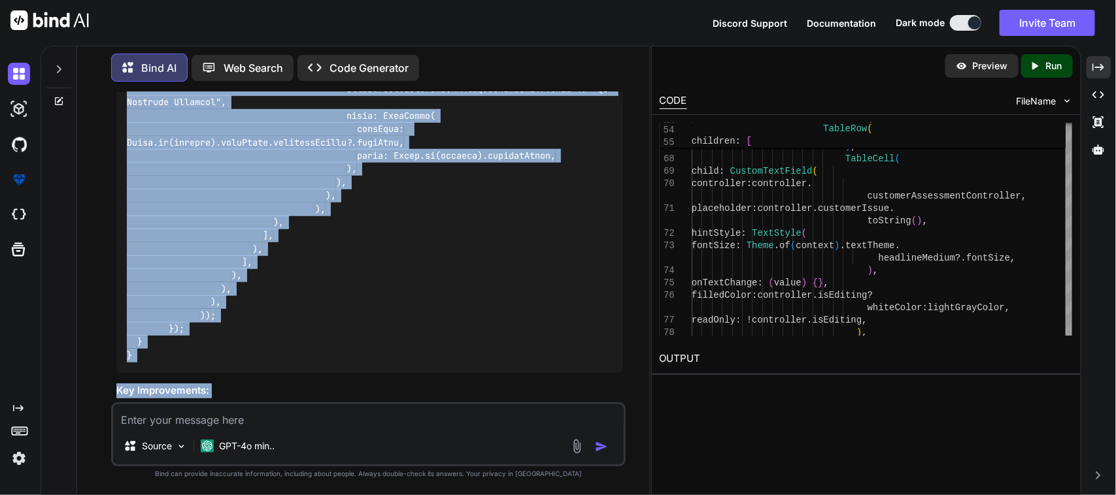
drag, startPoint x: 243, startPoint y: 229, endPoint x: 314, endPoint y: 223, distance: 71.5
copy code "// RMA Date row TableRow( children: [ TableCell( child: Padding( padding: const…"
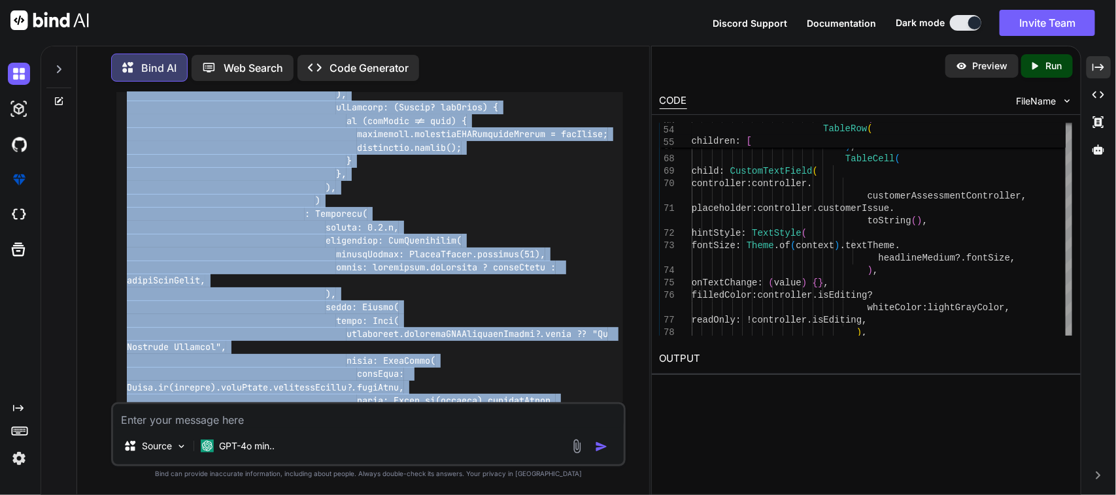
scroll to position [51319, 0]
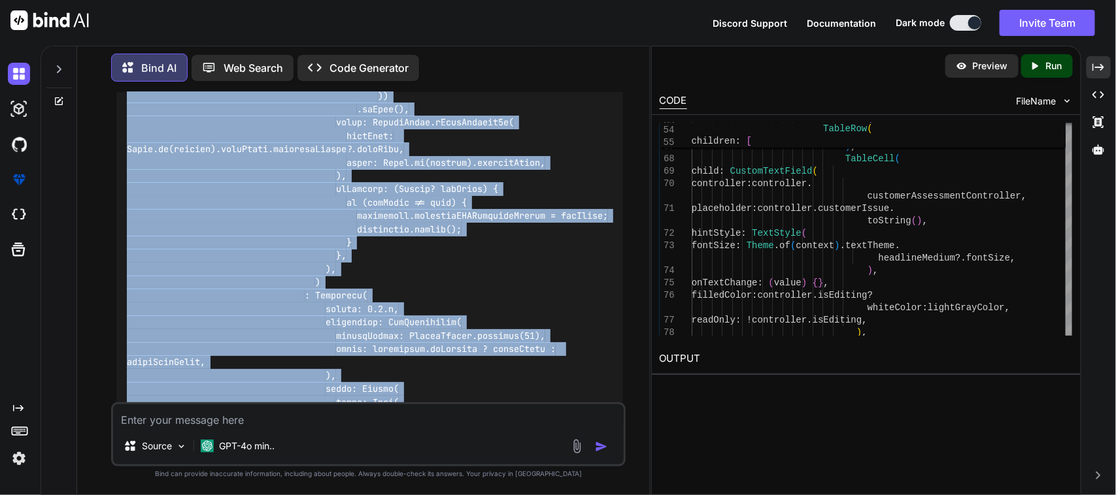
drag, startPoint x: 492, startPoint y: 220, endPoint x: 474, endPoint y: 258, distance: 41.8
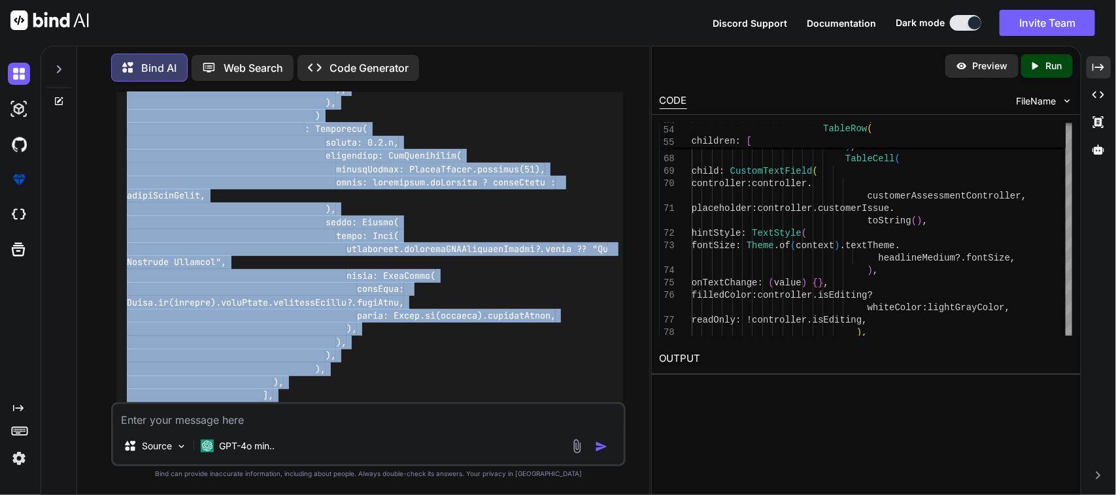
scroll to position [51645, 0]
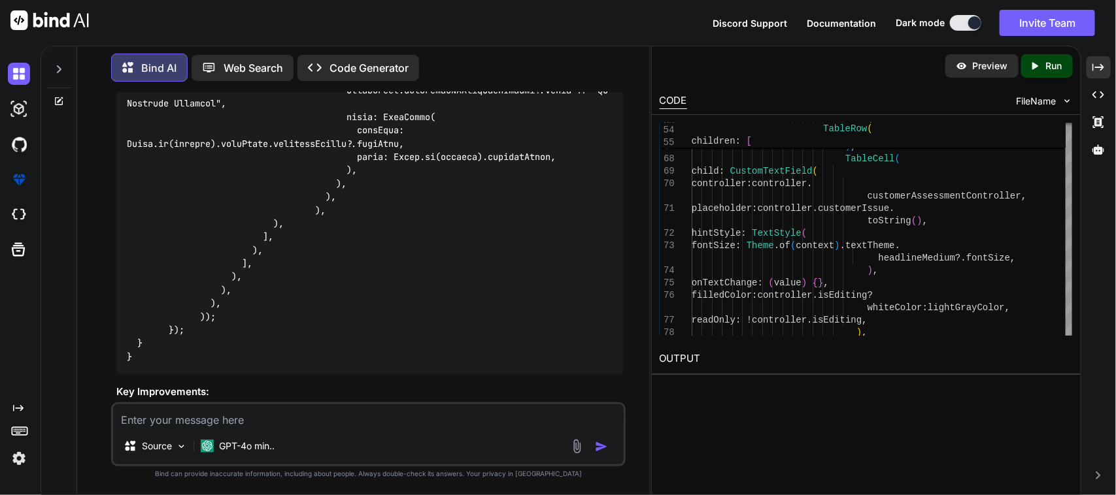
click at [324, 427] on textarea at bounding box center [368, 417] width 511 height 24
type textarea "I"
type textarea "x"
type textarea "In"
type textarea "x"
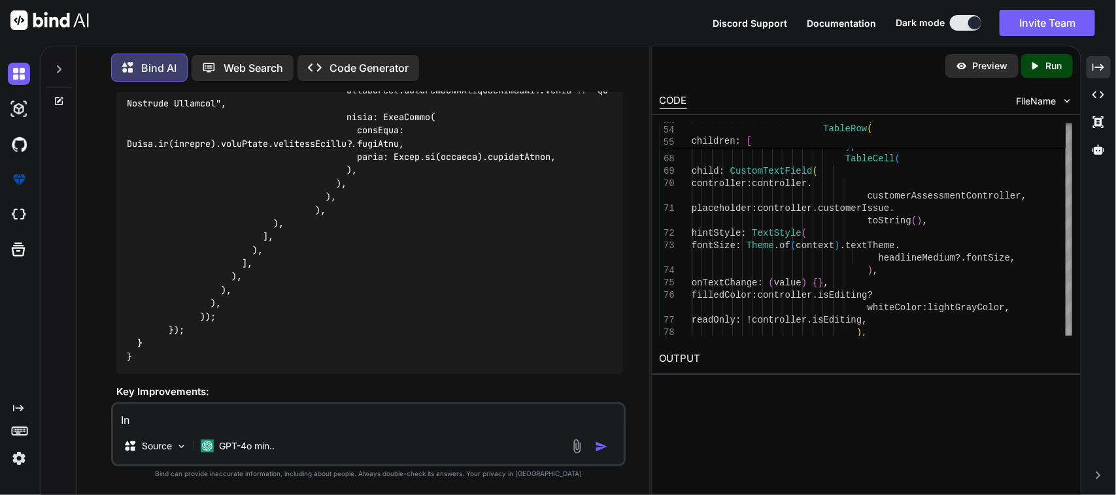
type textarea "In"
type textarea "x"
type textarea "In f"
type textarea "x"
type textarea "In fi"
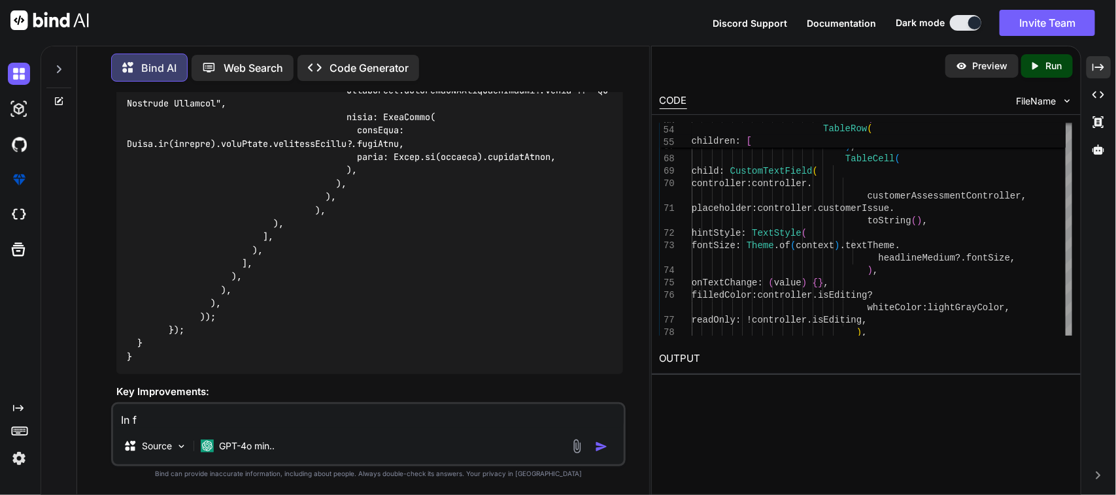
type textarea "x"
type textarea "In fil"
type textarea "x"
type textarea "In fill"
type textarea "x"
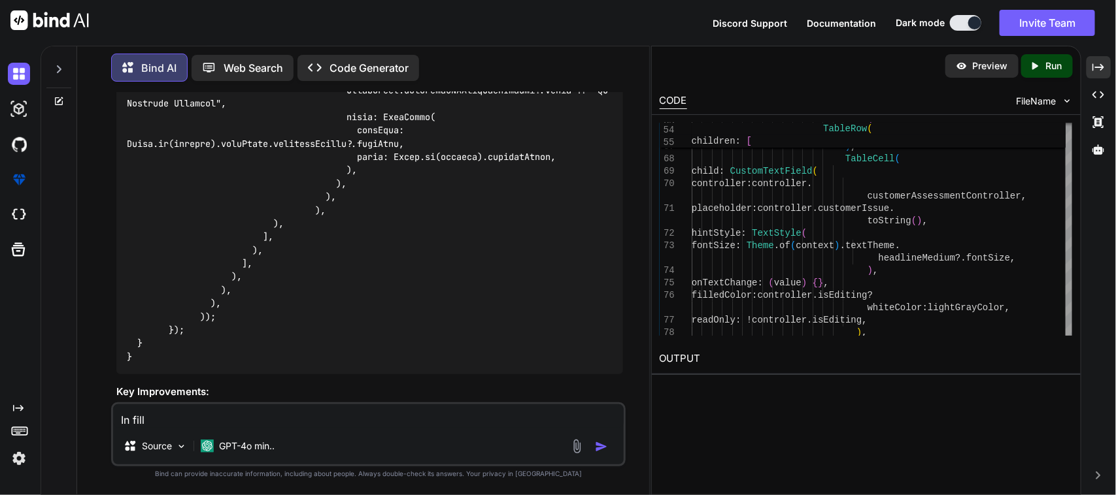
type textarea "In filli"
type textarea "x"
type textarea "In fillin"
type textarea "x"
type textarea "In filling"
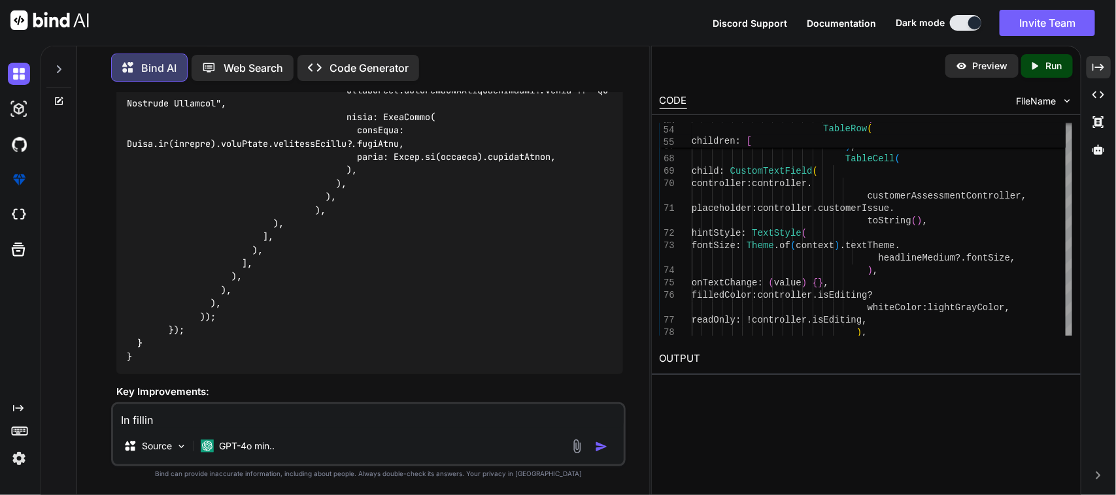
type textarea "x"
type textarea "In filling"
type textarea "x"
type textarea "In filling d"
type textarea "x"
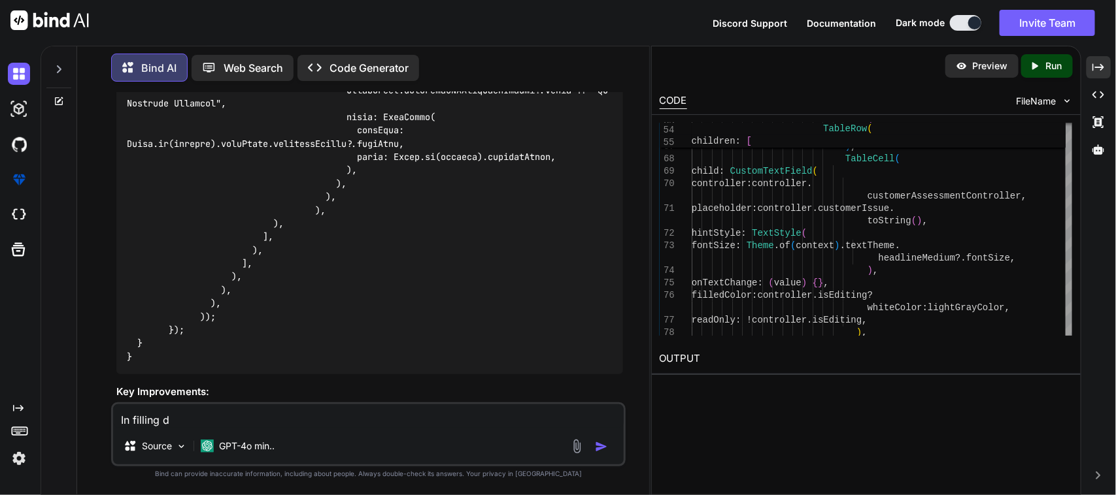
type textarea "In filling da"
type textarea "x"
type textarea "In filling dat"
type textarea "x"
type textarea "In filling date"
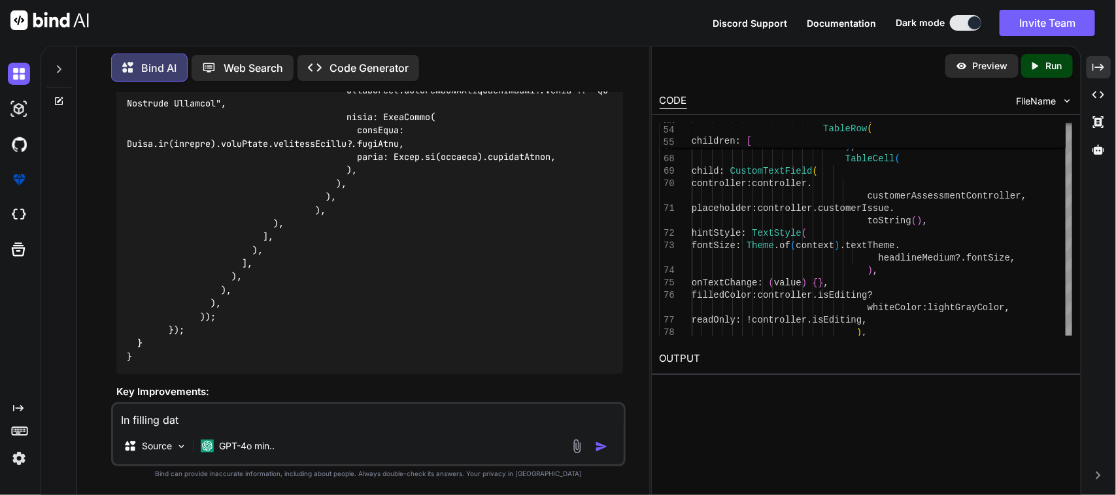
type textarea "x"
type textarea "In filling date"
type textarea "x"
type textarea "In filling date s"
type textarea "x"
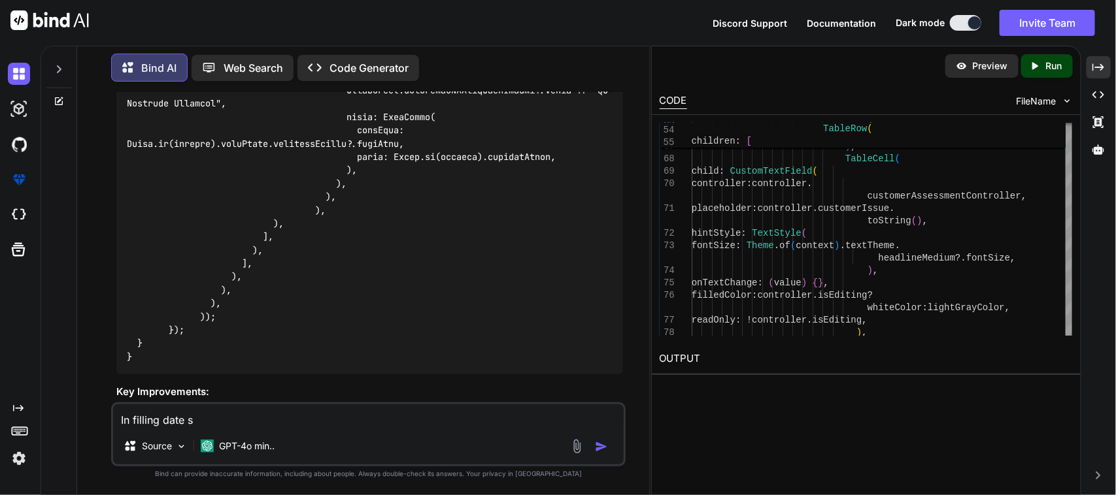
type textarea "In filling date se"
type textarea "x"
type textarea "In filling date sec"
type textarea "x"
type textarea "In filling date sect"
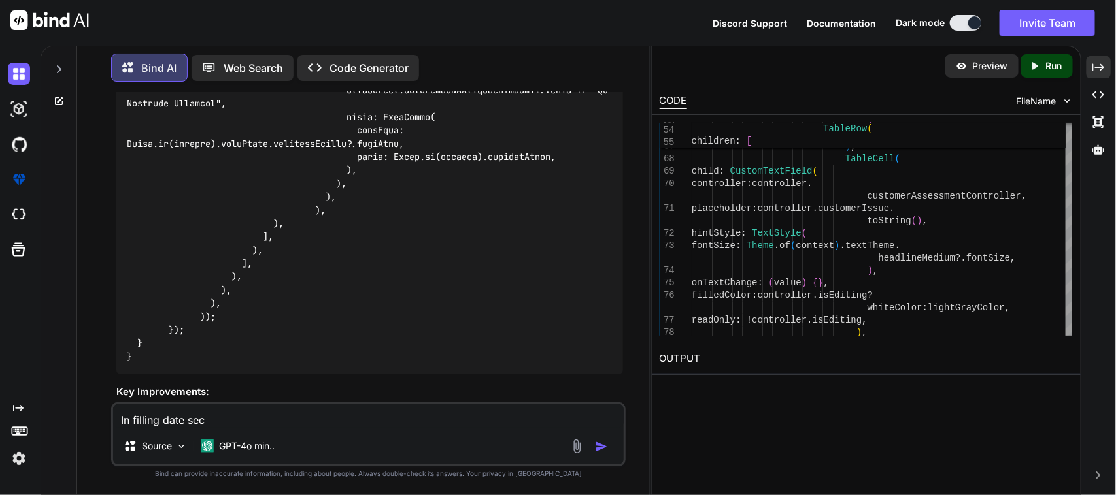
type textarea "x"
type textarea "In filling date secti"
type textarea "x"
type textarea "In filling date sectio"
type textarea "x"
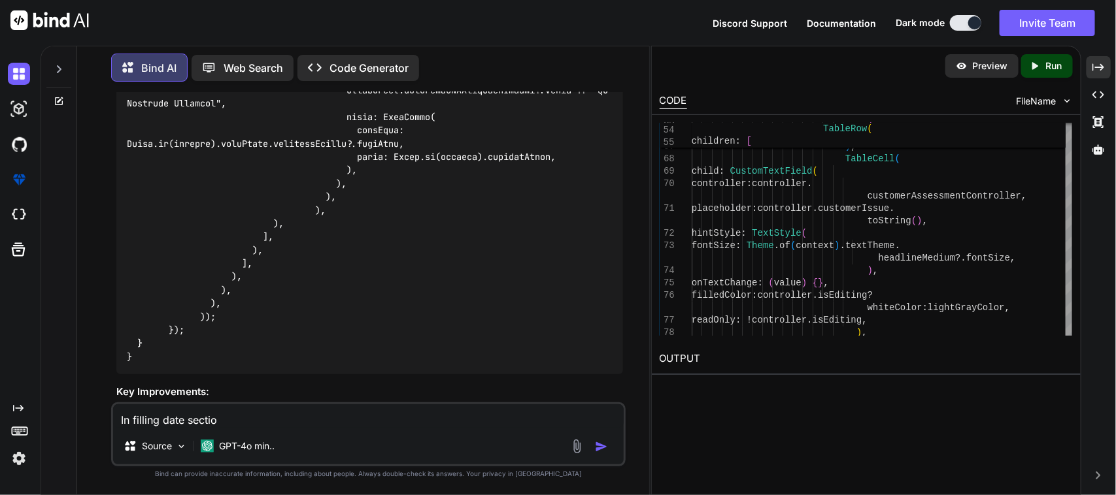
type textarea "In filling date section"
type textarea "x"
type textarea "In filling date section"
type textarea "x"
type textarea "In filling date section I"
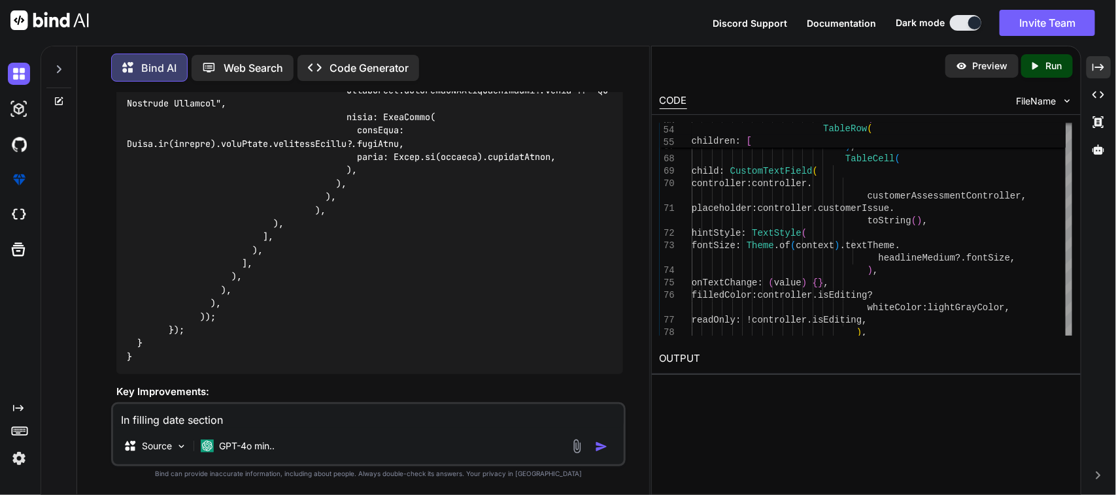
type textarea "x"
type textarea "In filling date section I"
type textarea "x"
type textarea "In filling date section I d"
type textarea "x"
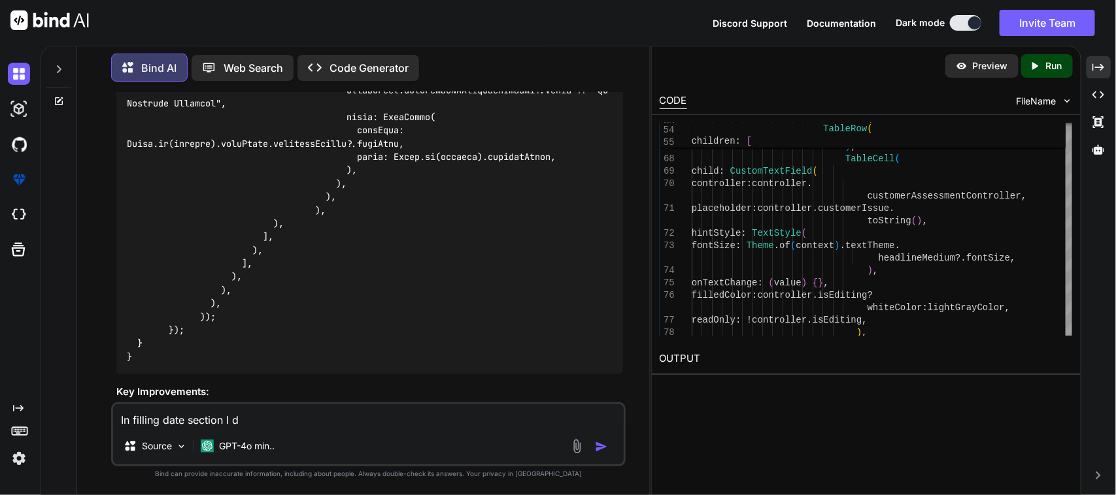
type textarea "In filling date section I do"
type textarea "x"
type textarea "In filling date section I don"
type textarea "x"
type textarea "In filling date section I don'"
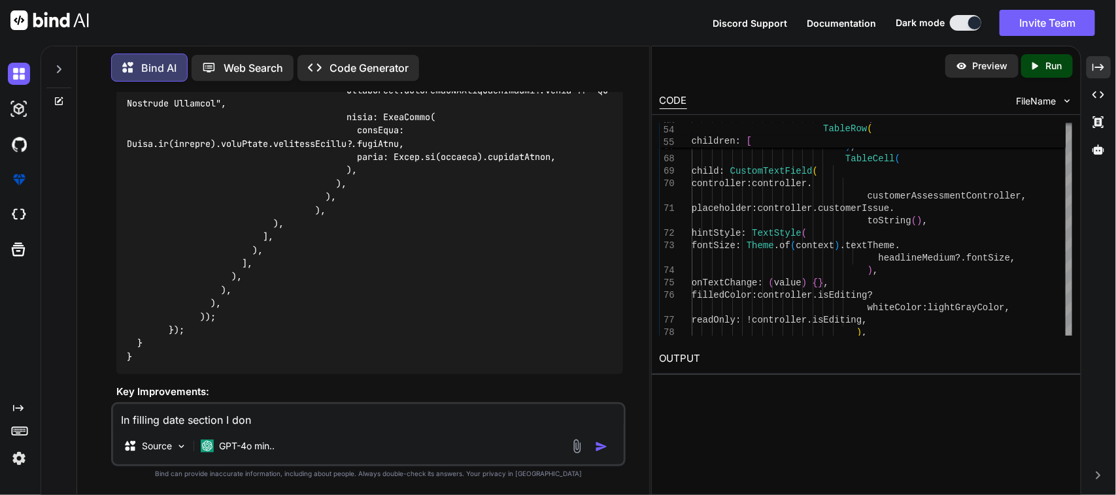
type textarea "x"
type textarea "In filling date section I don't"
type textarea "x"
type textarea "In filling date section I don't"
type textarea "x"
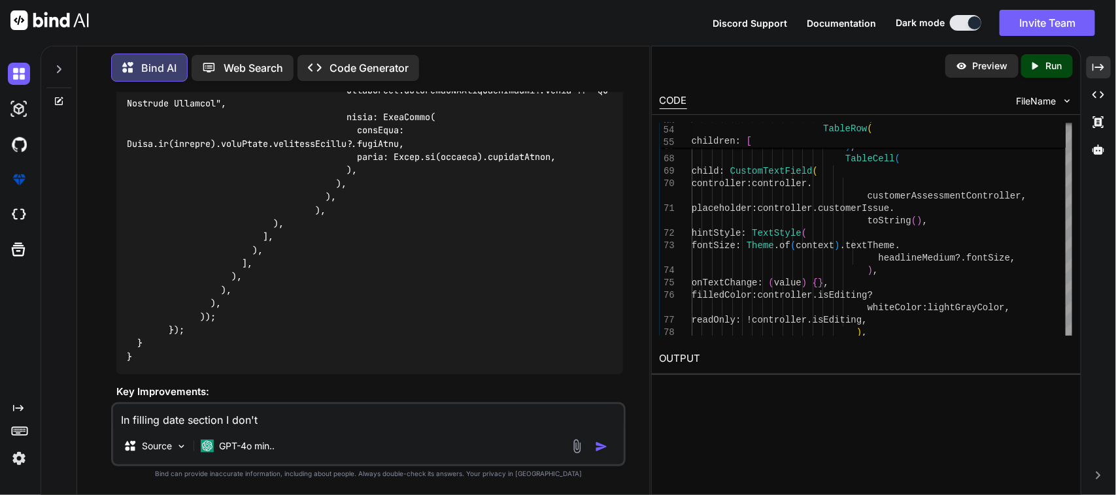
type textarea "In filling date section I don't w"
type textarea "x"
type textarea "In filling date section I don't wa"
type textarea "x"
type textarea "In filling date section I don't wan"
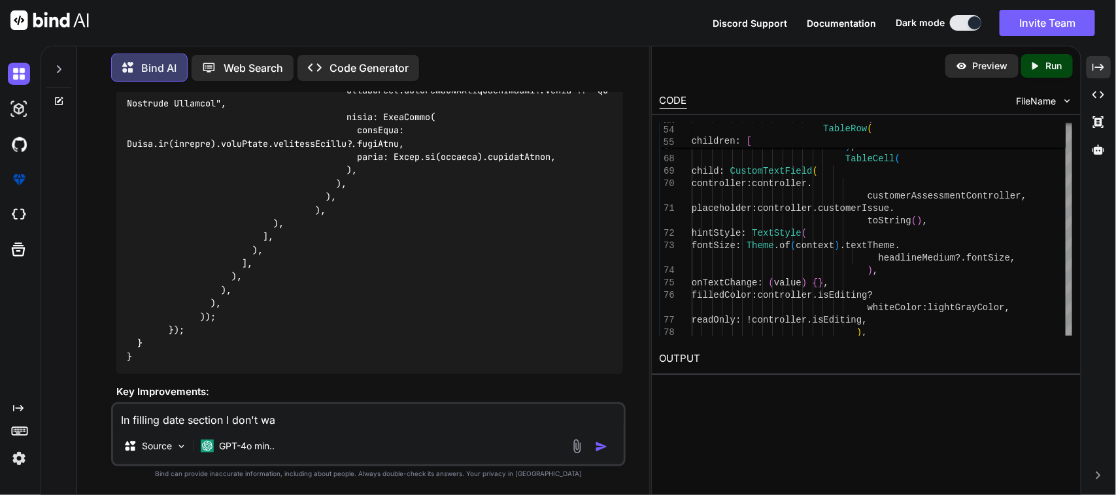
type textarea "x"
type textarea "In filling date section I don't want"
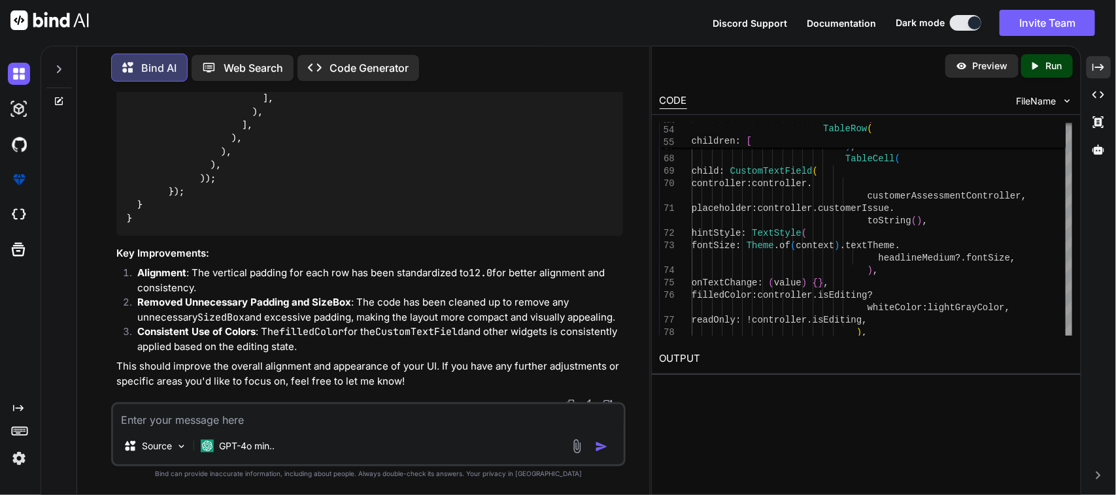
drag, startPoint x: 520, startPoint y: 298, endPoint x: 115, endPoint y: 306, distance: 405.3
click at [115, 306] on div "You Bind AI To modify your PartInfoInitialAssmtScreen so that it allows users t…" at bounding box center [370, 247] width 512 height 310
copy p "In filling date section I don't want to show time I Just want to show only YYYY…"
click at [220, 420] on textarea at bounding box center [368, 417] width 511 height 24
paste textarea "In filling date section I don't want to show time I Just want to show only YYYY…"
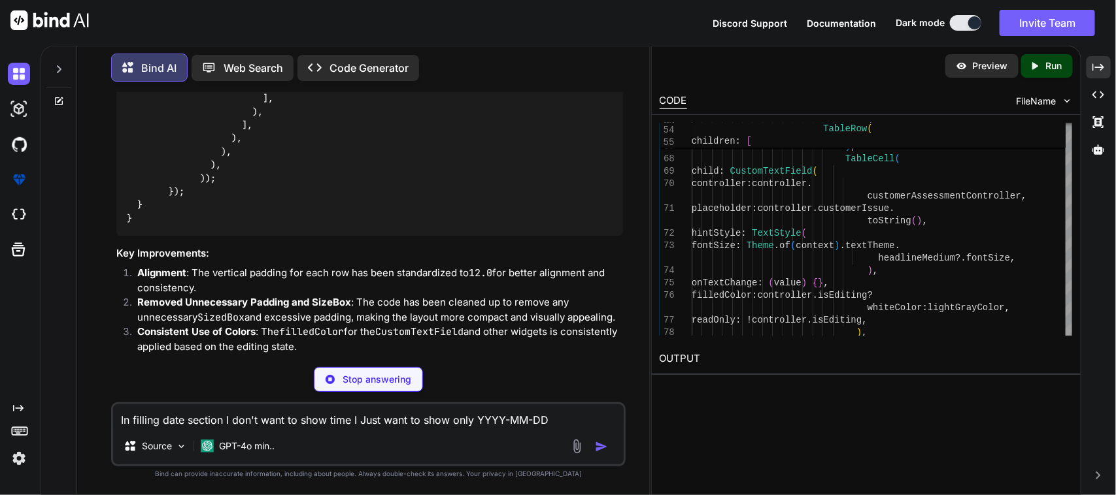
click at [382, 373] on p "Stop answering" at bounding box center [376, 379] width 69 height 13
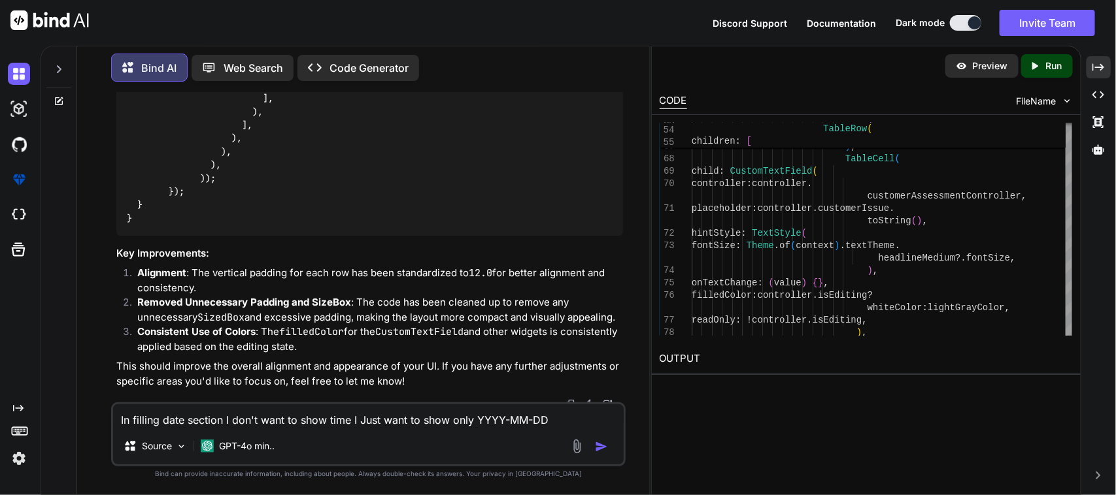
click at [564, 416] on textarea "In filling date section I don't want to show time I Just want to show only YYYY…" at bounding box center [368, 417] width 511 height 24
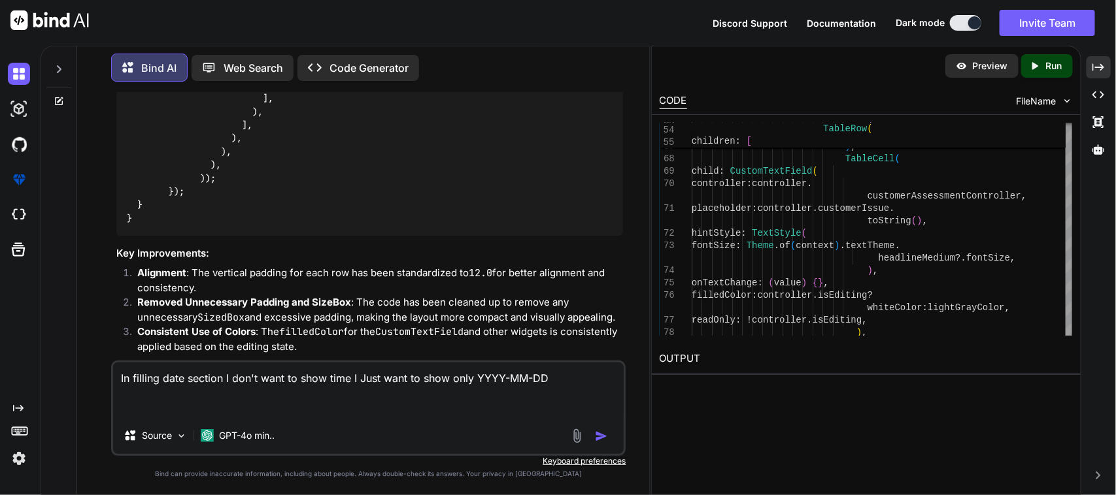
paste textarea "TableRow( children: [ TableCell( child: Padding( padding: const EdgeInsets.symm…"
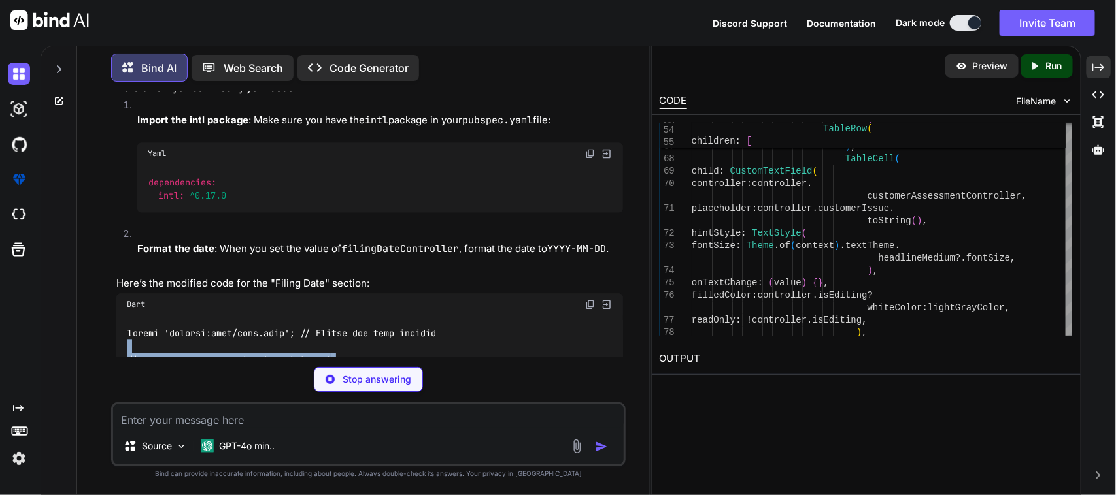
scroll to position [52568, 0]
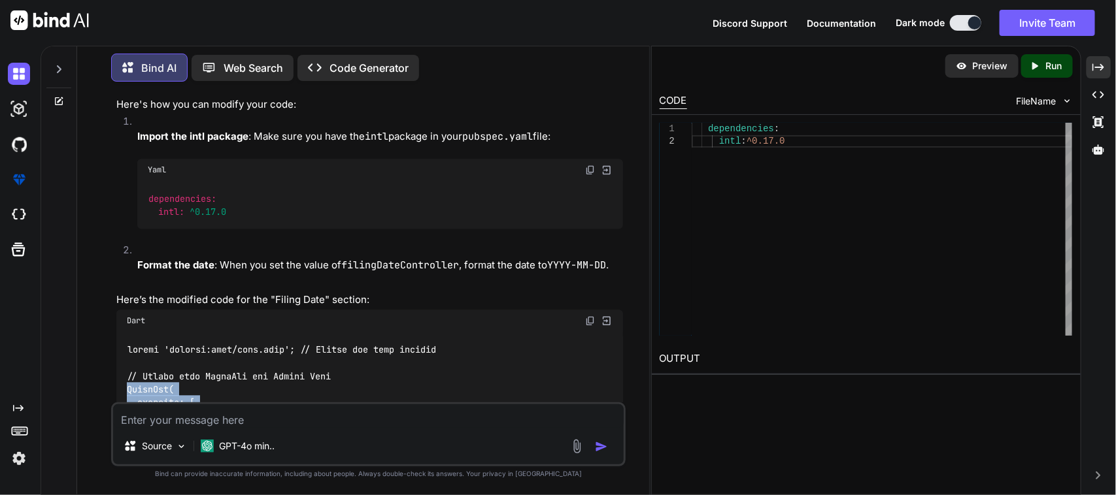
drag, startPoint x: 210, startPoint y: 272, endPoint x: 121, endPoint y: 247, distance: 92.3
copy code "TableRow( children: [ TableCell( child: Padding( padding: const EdgeInsets.symm…"
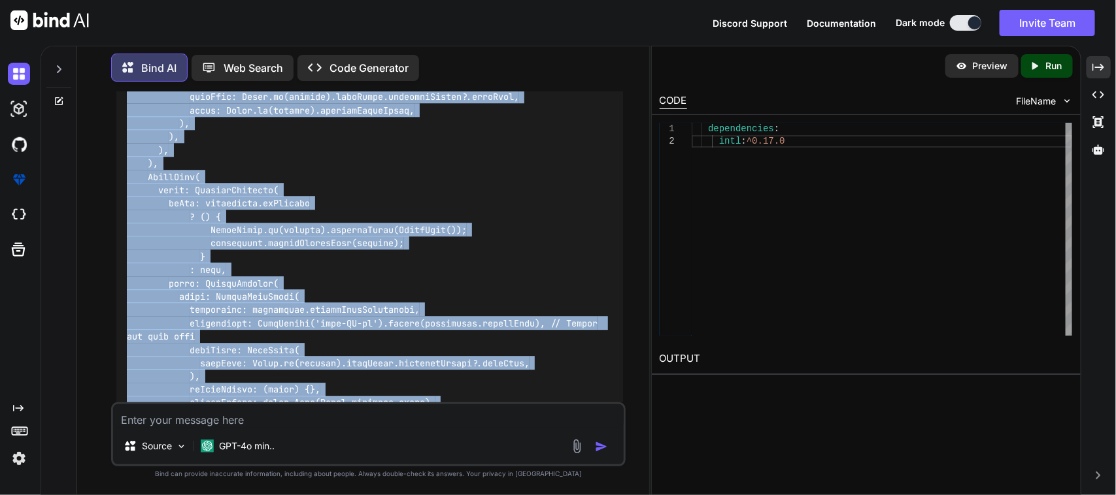
scroll to position [53091, 0]
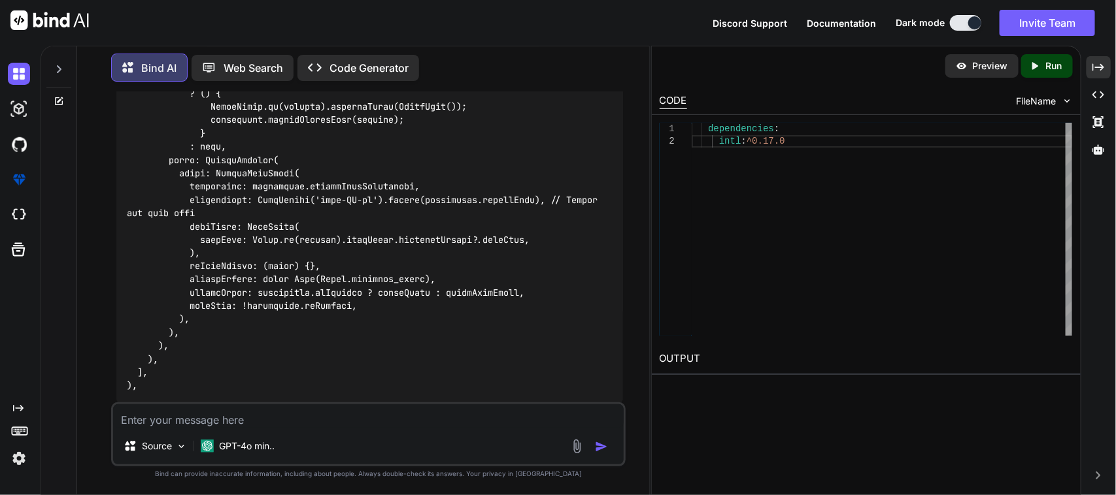
click at [250, 412] on textarea at bounding box center [368, 417] width 511 height 24
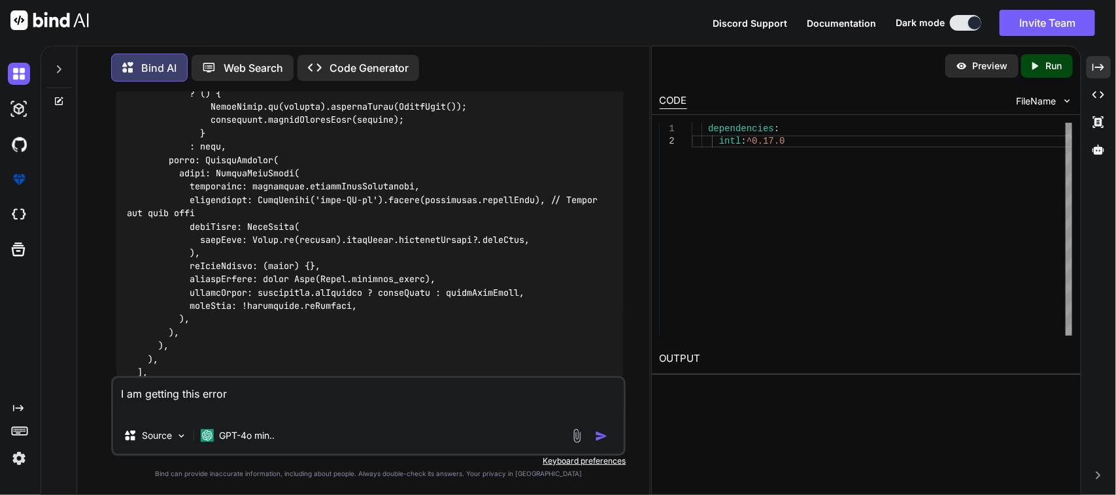
paste textarea "The argument type 'String' can't be assigned to the parameter type 'DateTime'."
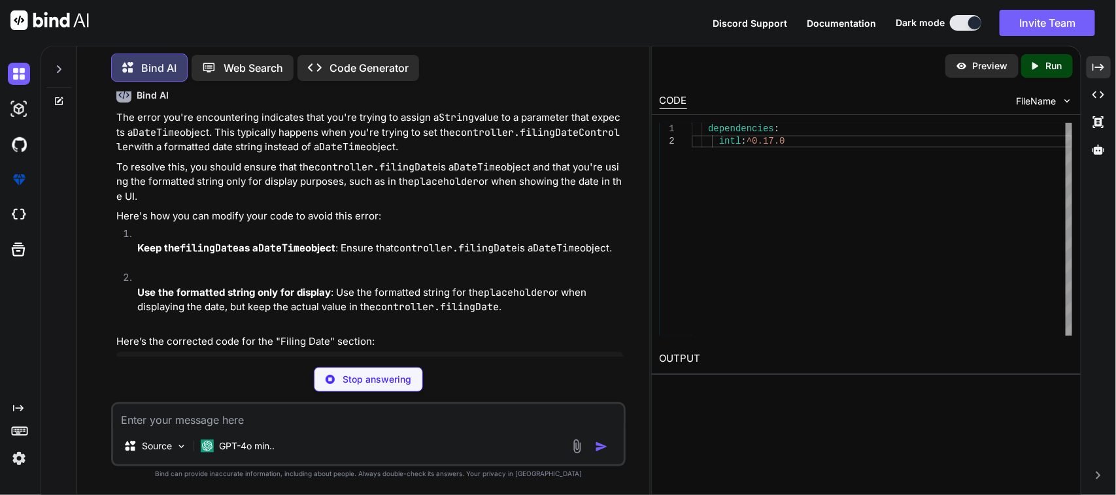
scroll to position [53598, 0]
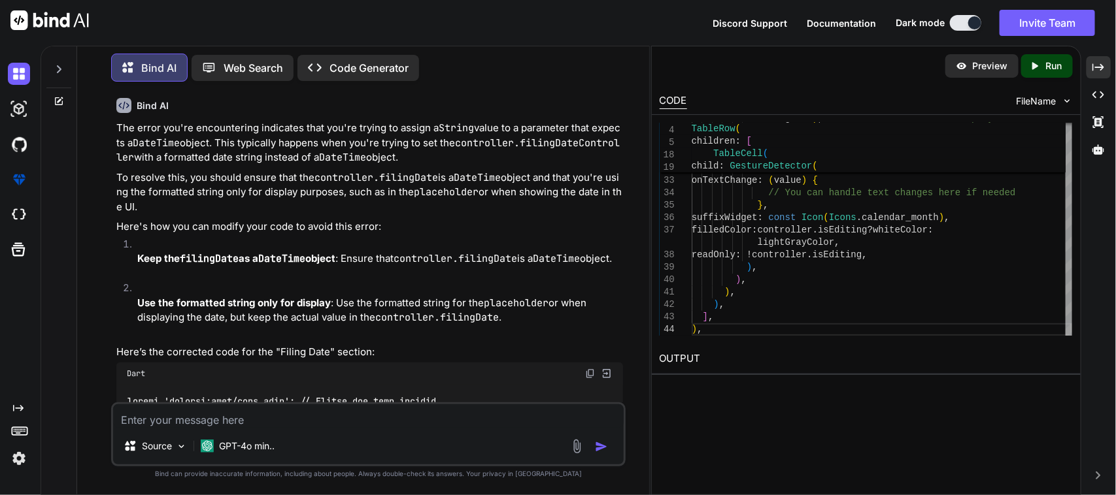
drag, startPoint x: 156, startPoint y: 285, endPoint x: 126, endPoint y: 309, distance: 38.1
copy code "TableRow( children: [ TableCell( child: Padding( padding: const EdgeInsets.symm…"
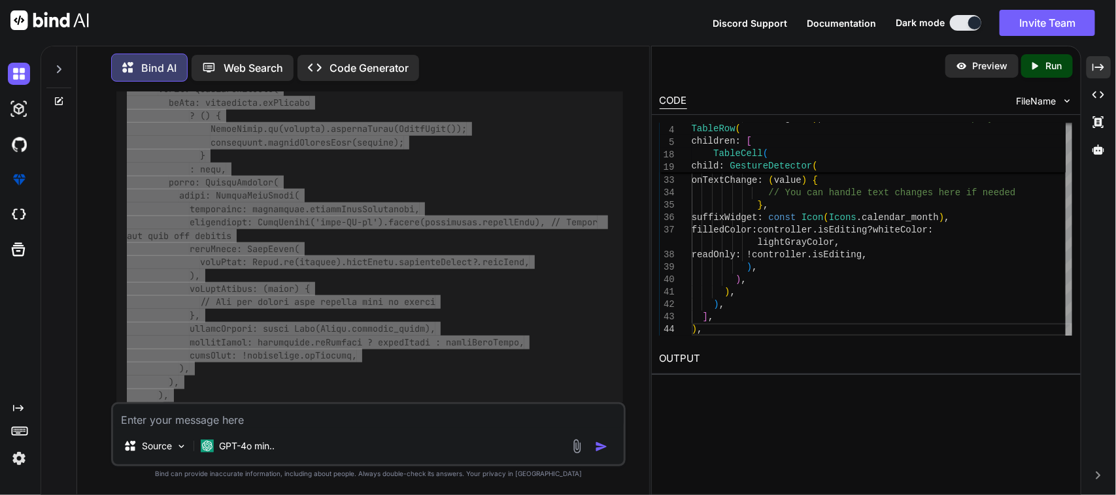
scroll to position [54213, 0]
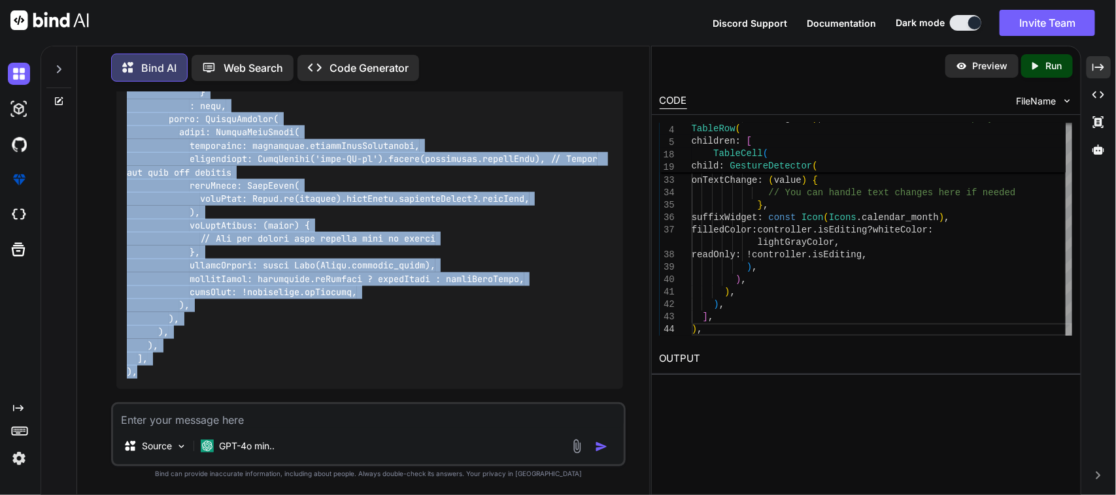
click at [257, 419] on textarea at bounding box center [368, 417] width 511 height 24
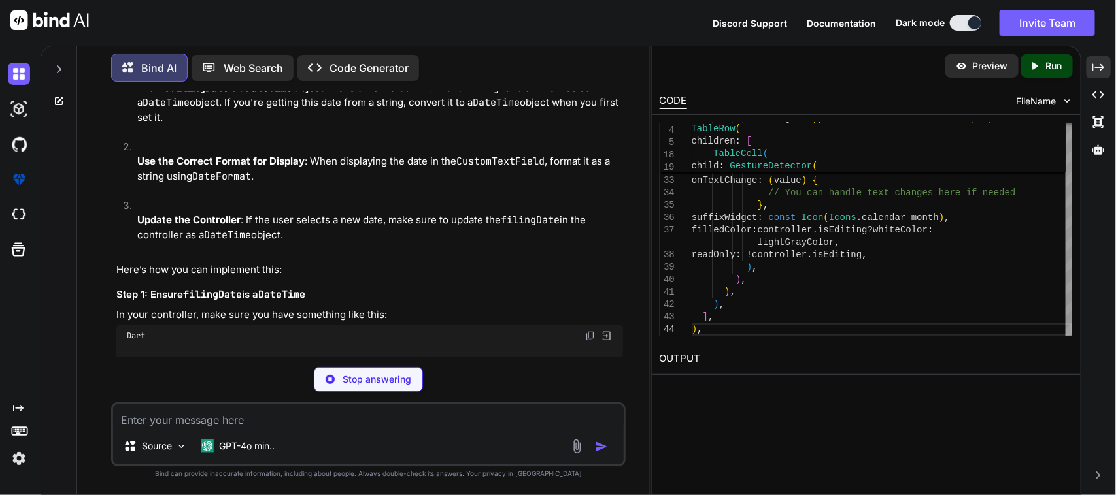
scroll to position [54800, 0]
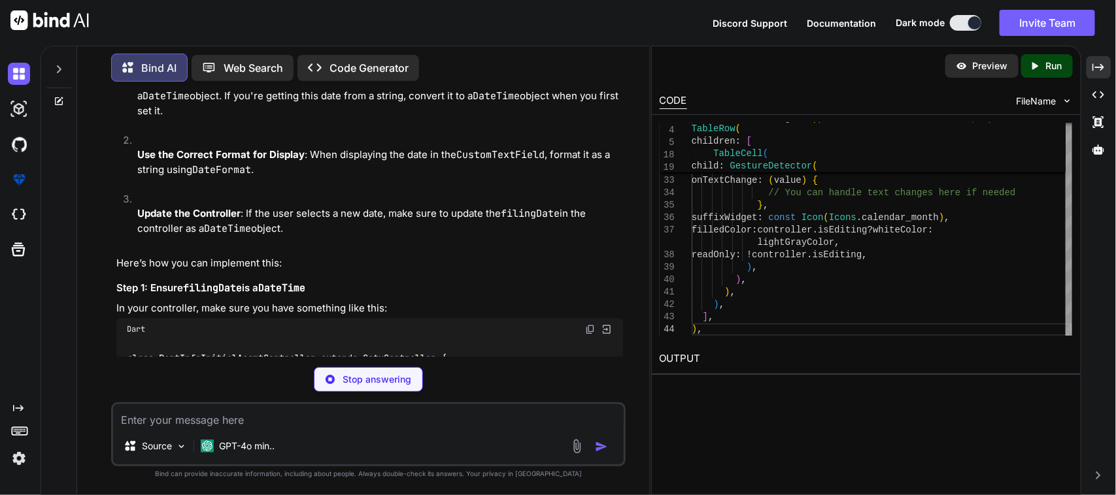
drag, startPoint x: 132, startPoint y: 239, endPoint x: 331, endPoint y: 240, distance: 198.7
click at [331, 351] on code "class PartInfoInitialAssmtController extends GetxController { DateTime filingDa…" at bounding box center [365, 391] width 476 height 80
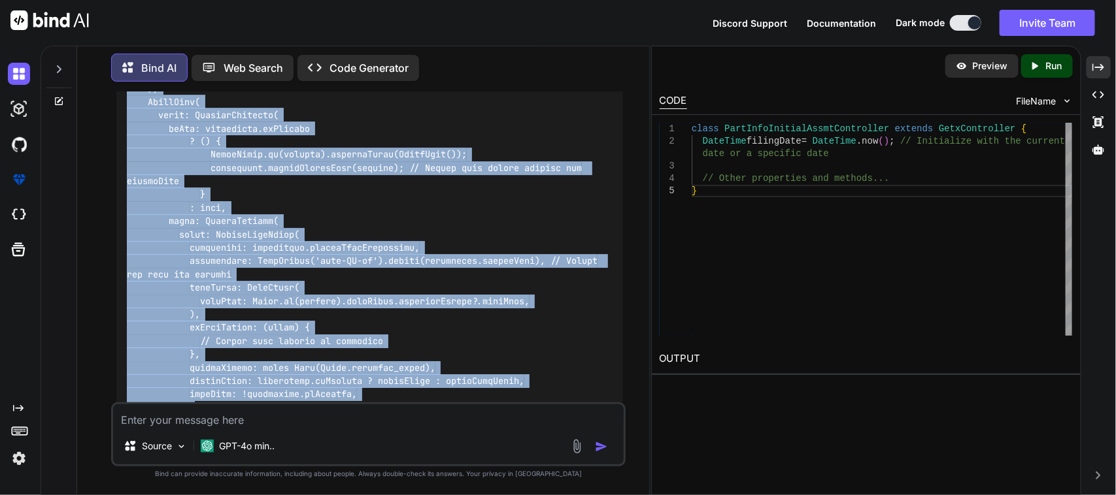
scroll to position [55535, 0]
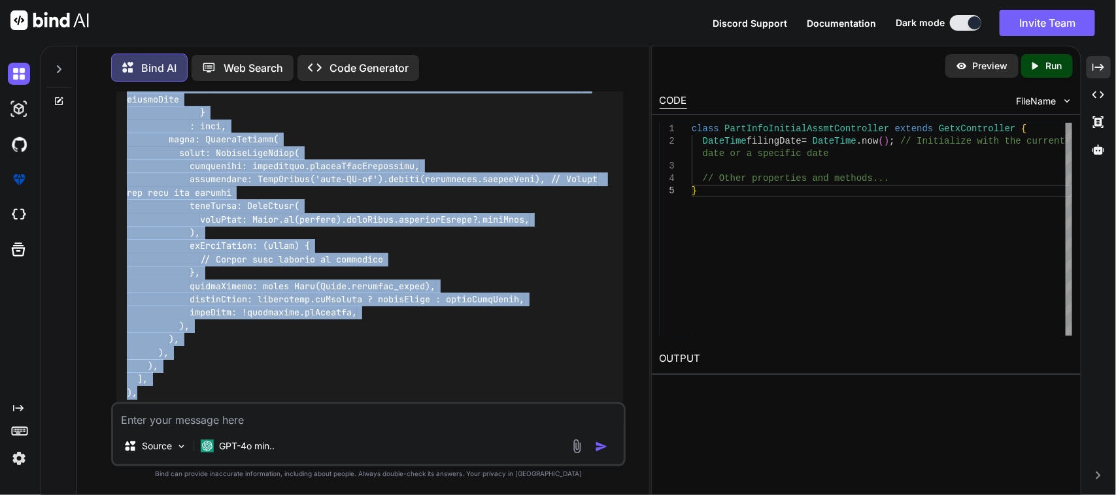
drag, startPoint x: 122, startPoint y: 194, endPoint x: 216, endPoint y: 273, distance: 122.5
click at [216, 273] on div at bounding box center [369, 93] width 507 height 634
